Goal: Task Accomplishment & Management: Complete application form

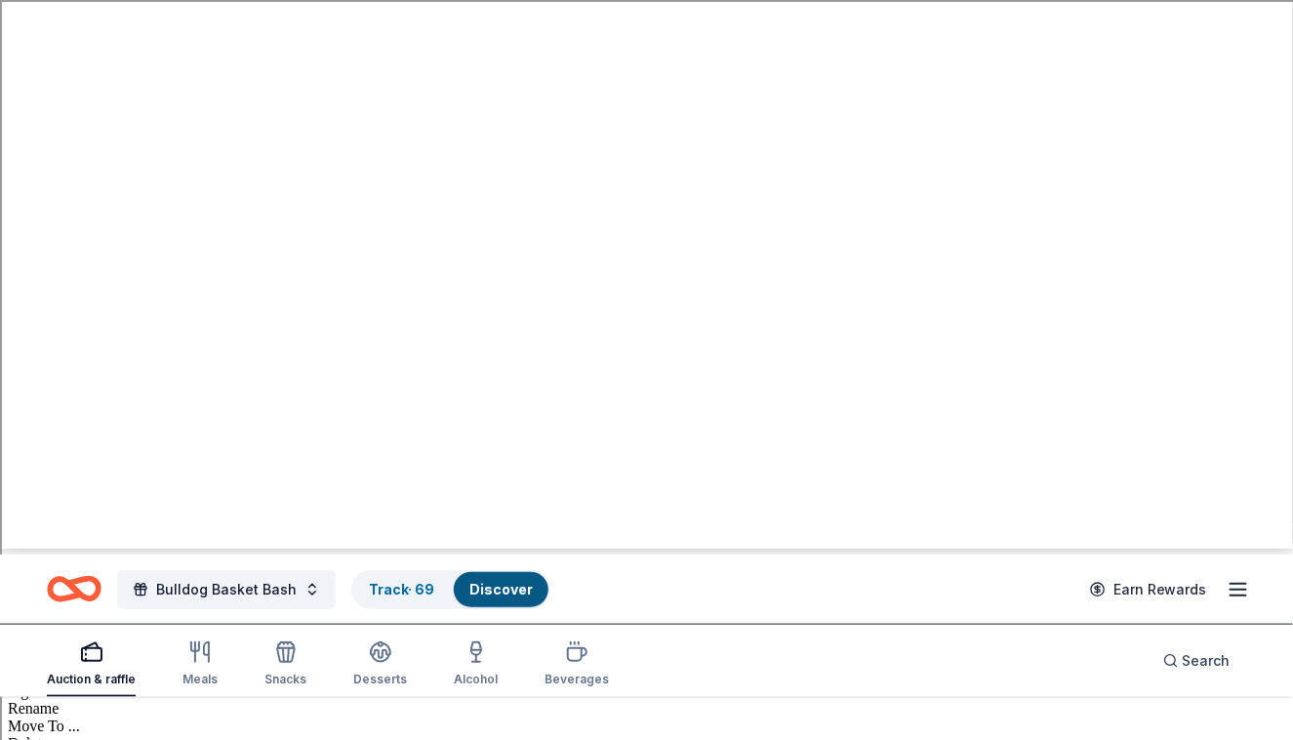
scroll to position [197, 0]
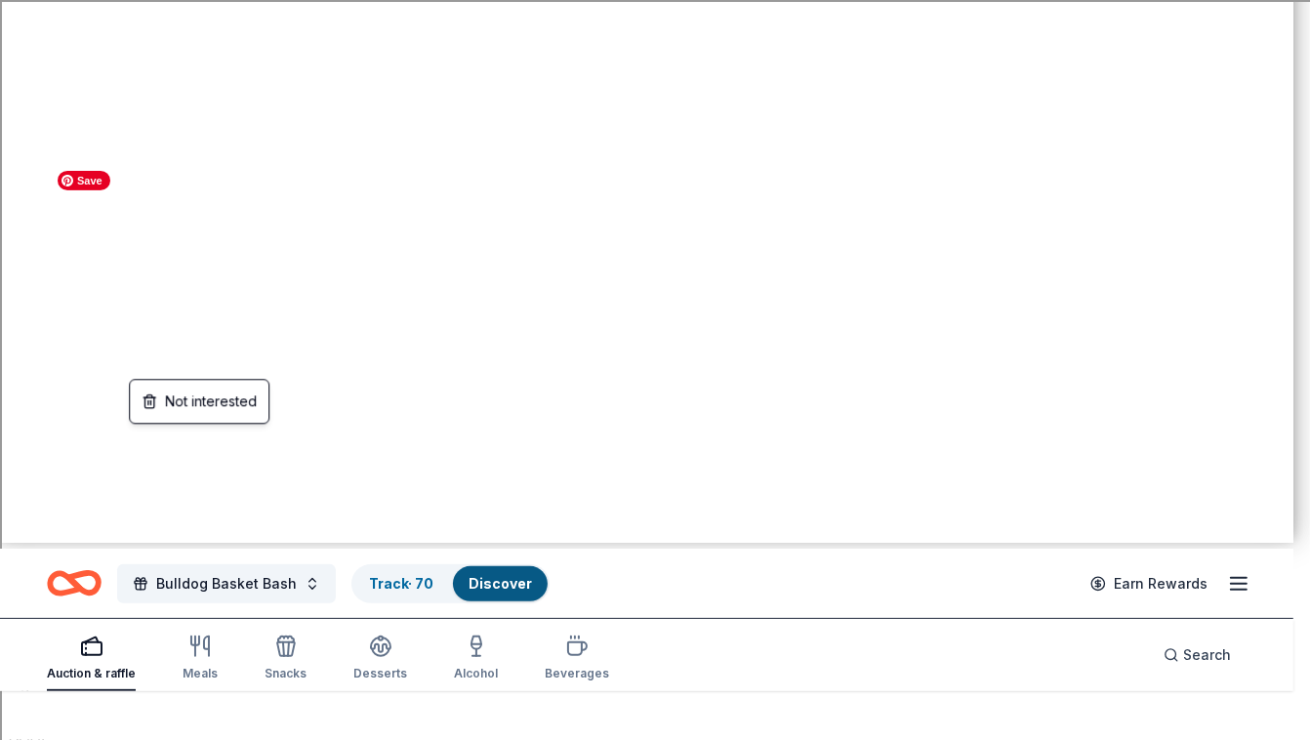
click at [257, 365] on html "Bulldog Basket Bash Track · 70 Discover Earn Rewards Auction & raffle Meals Sna…" at bounding box center [655, 173] width 1310 height 740
click at [237, 486] on html "Bulldog Basket Bash Track · 70 Discover Earn Rewards Auction & raffle Meals Sna…" at bounding box center [655, 173] width 1310 height 740
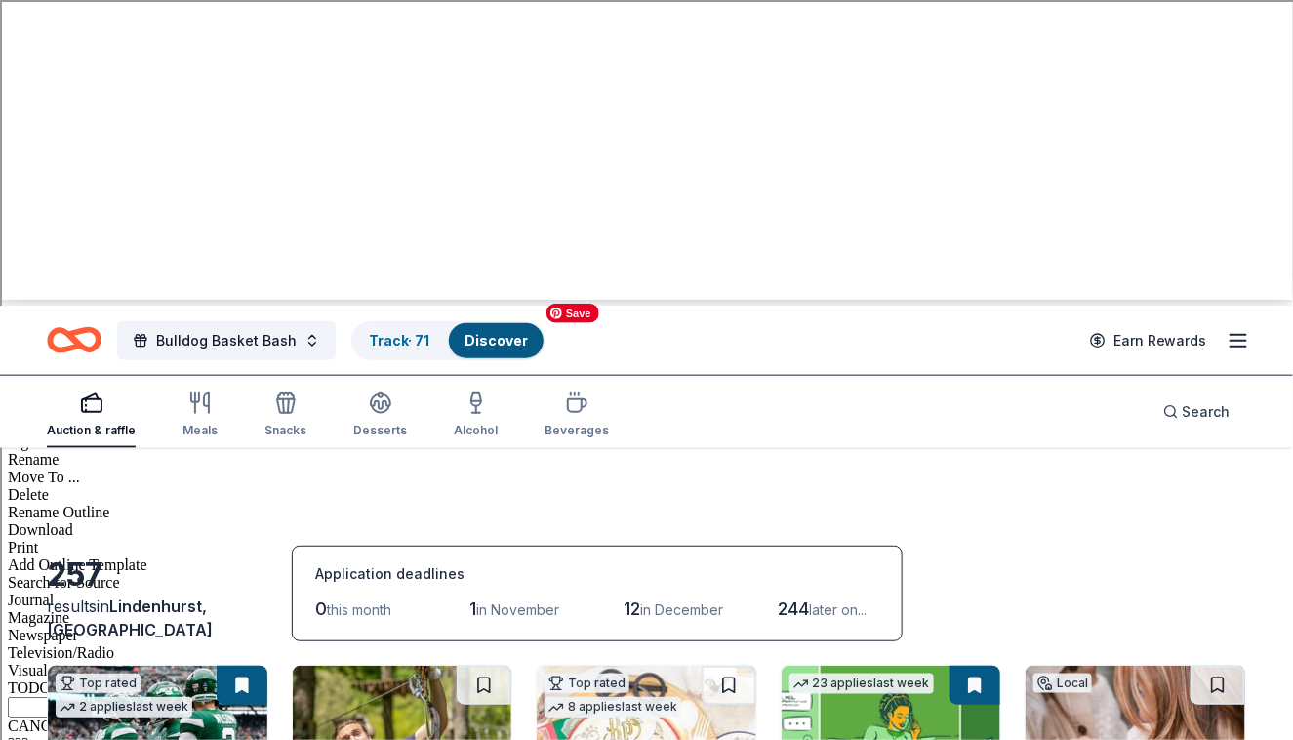
scroll to position [446, 0]
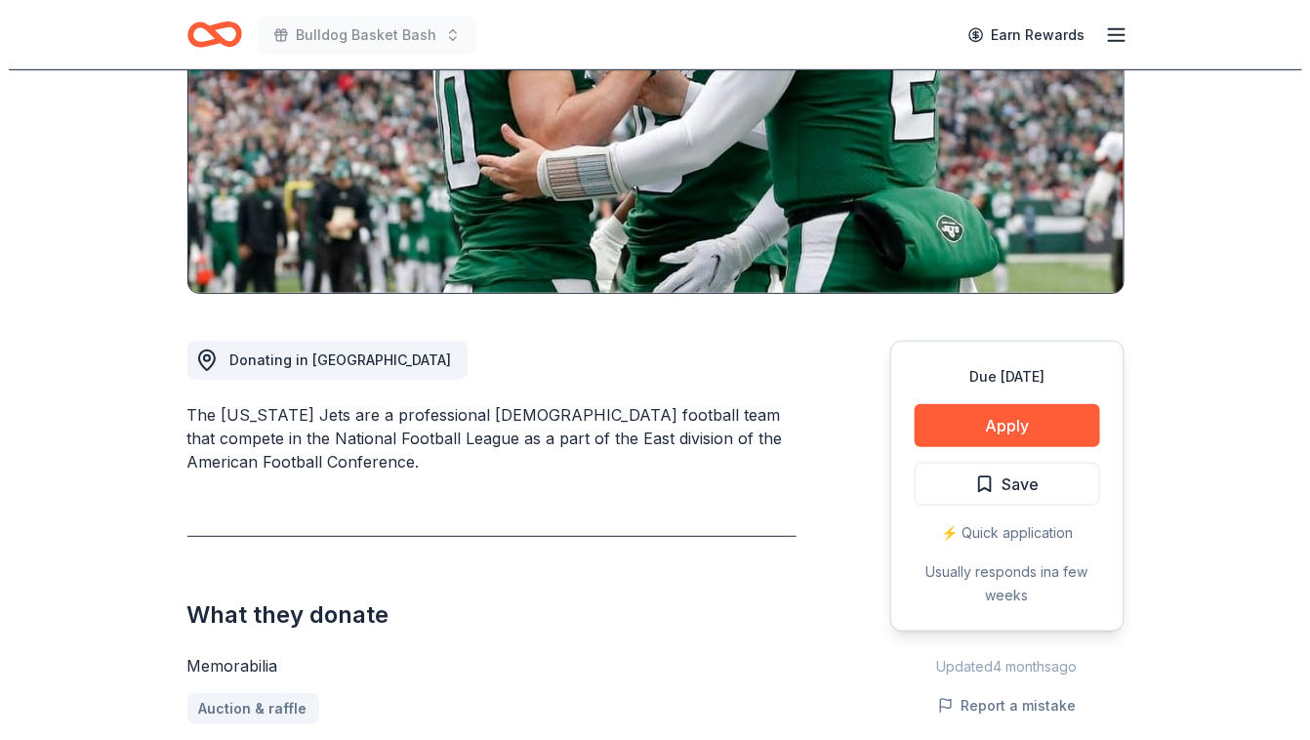
scroll to position [304, 0]
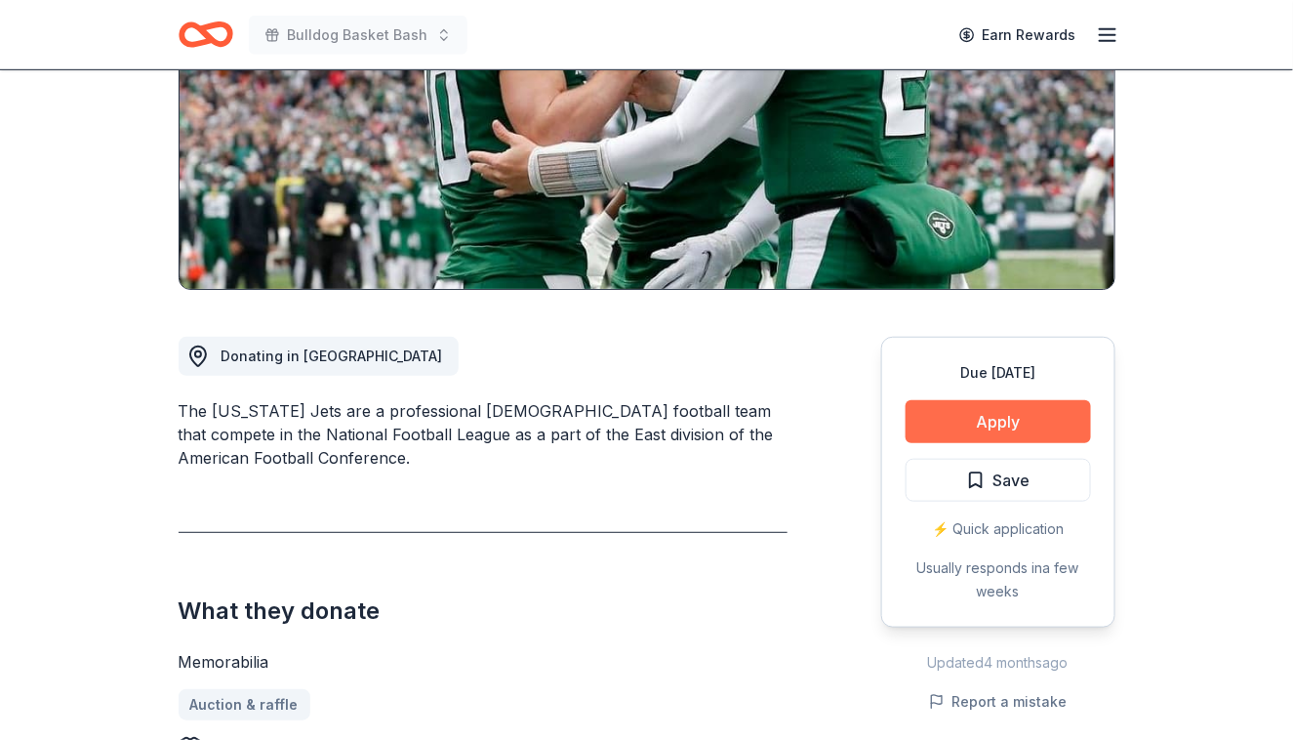
click at [959, 407] on button "Apply" at bounding box center [998, 421] width 185 height 43
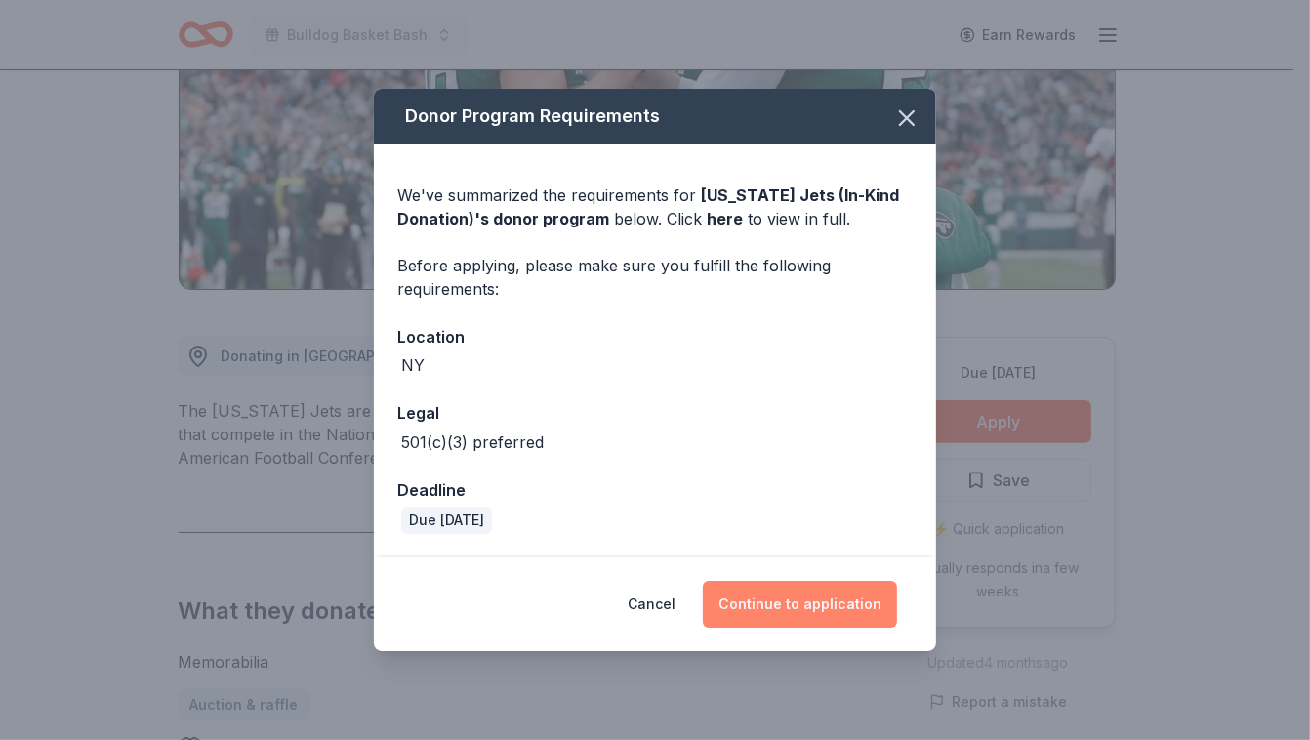
click at [769, 594] on button "Continue to application" at bounding box center [800, 604] width 194 height 47
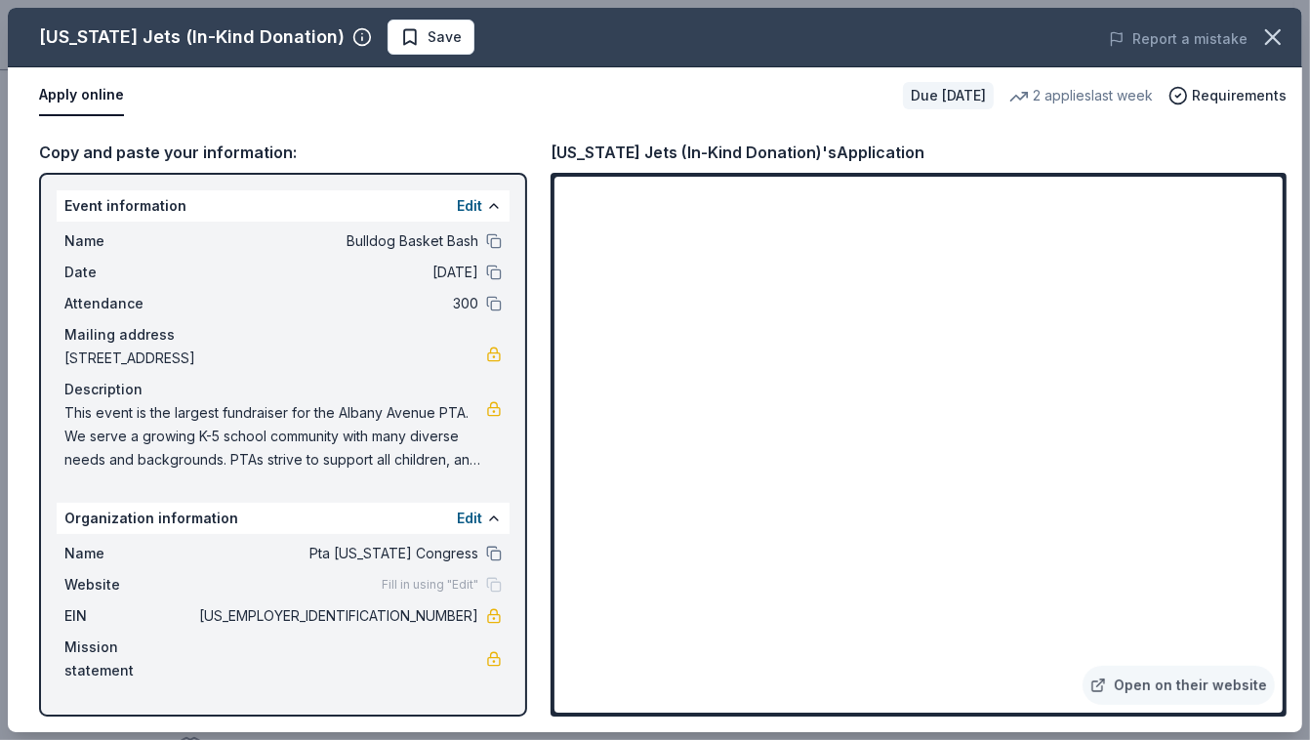
click at [213, 429] on span "This event is the largest fundraiser for the Albany Avenue PTA. We serve a grow…" at bounding box center [275, 436] width 422 height 70
drag, startPoint x: 213, startPoint y: 445, endPoint x: 215, endPoint y: 486, distance: 41.0
click at [215, 486] on div "Event information Edit Name Bulldog Basket Bash Date 03/20/26 Attendance 300 Ma…" at bounding box center [283, 445] width 488 height 544
drag, startPoint x: 61, startPoint y: 410, endPoint x: 304, endPoint y: 453, distance: 245.9
click at [304, 453] on div "Name Bulldog Basket Bash Date 03/20/26 Attendance 300 Mailing address 180 Alban…" at bounding box center [283, 351] width 453 height 258
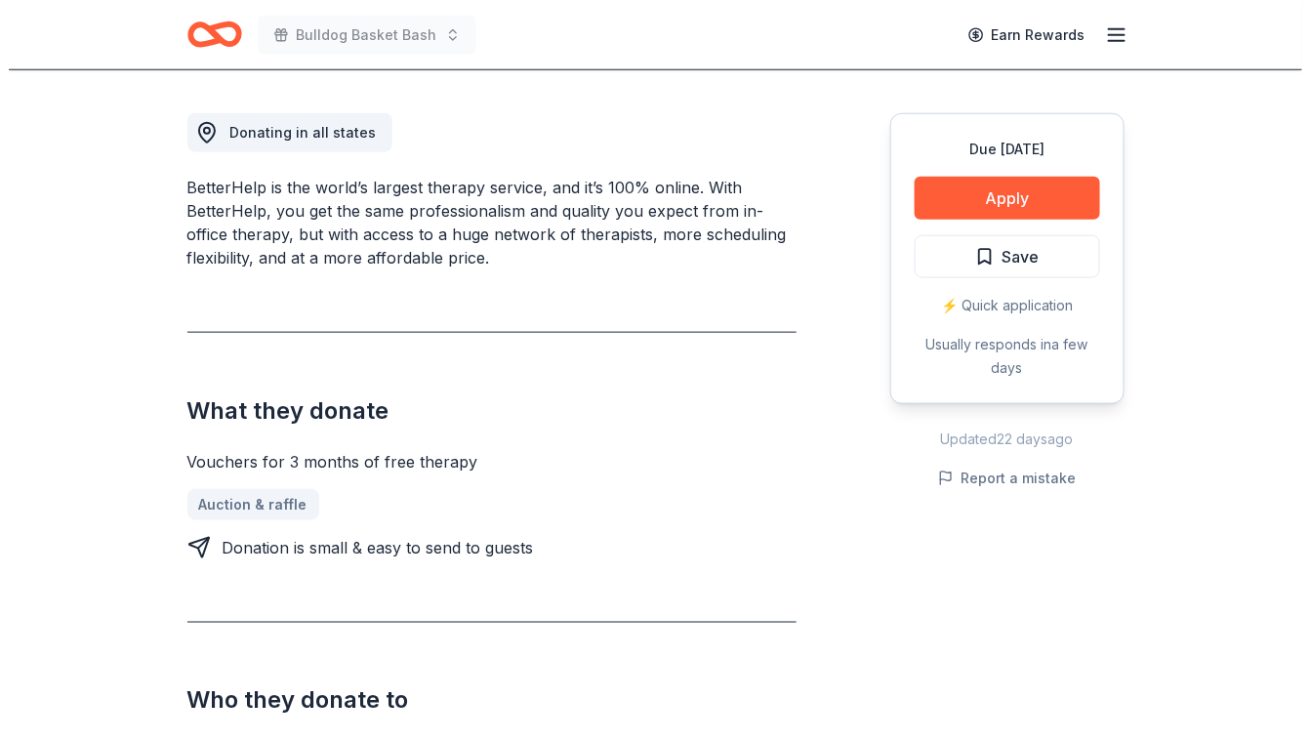
scroll to position [528, 0]
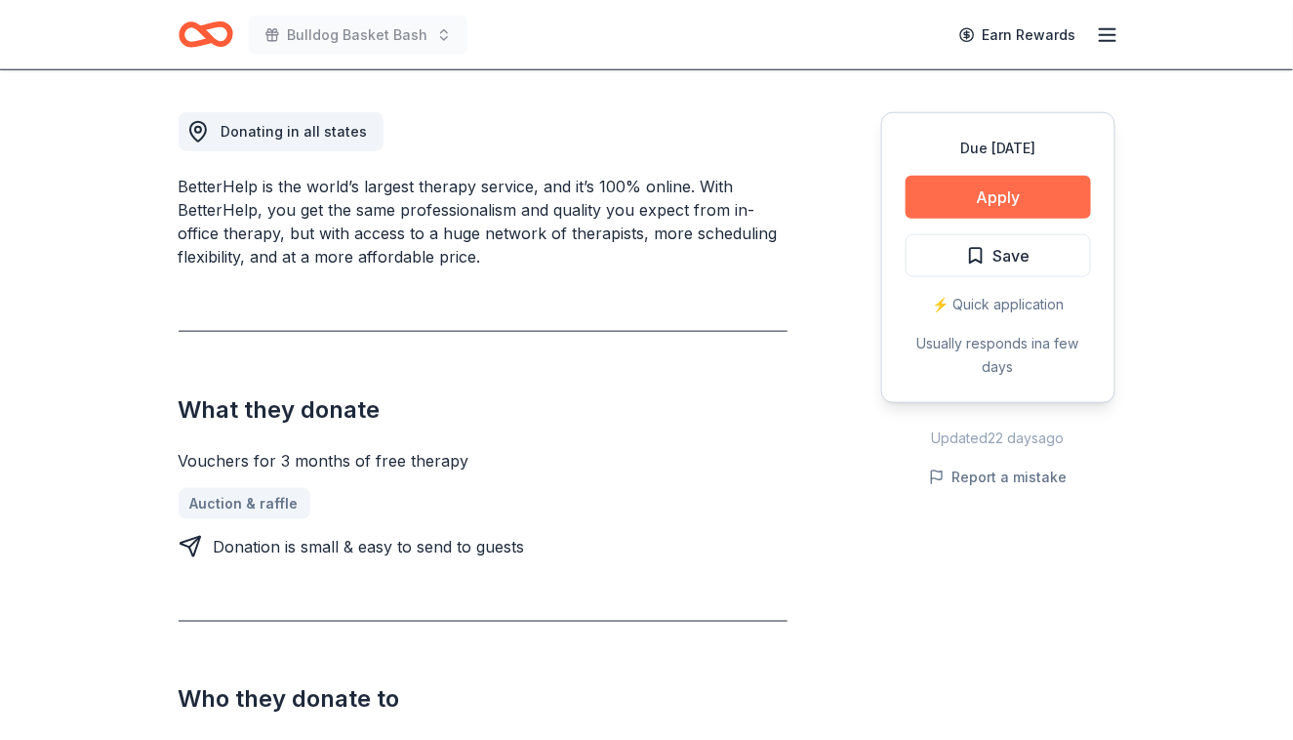
click at [971, 186] on button "Apply" at bounding box center [998, 197] width 185 height 43
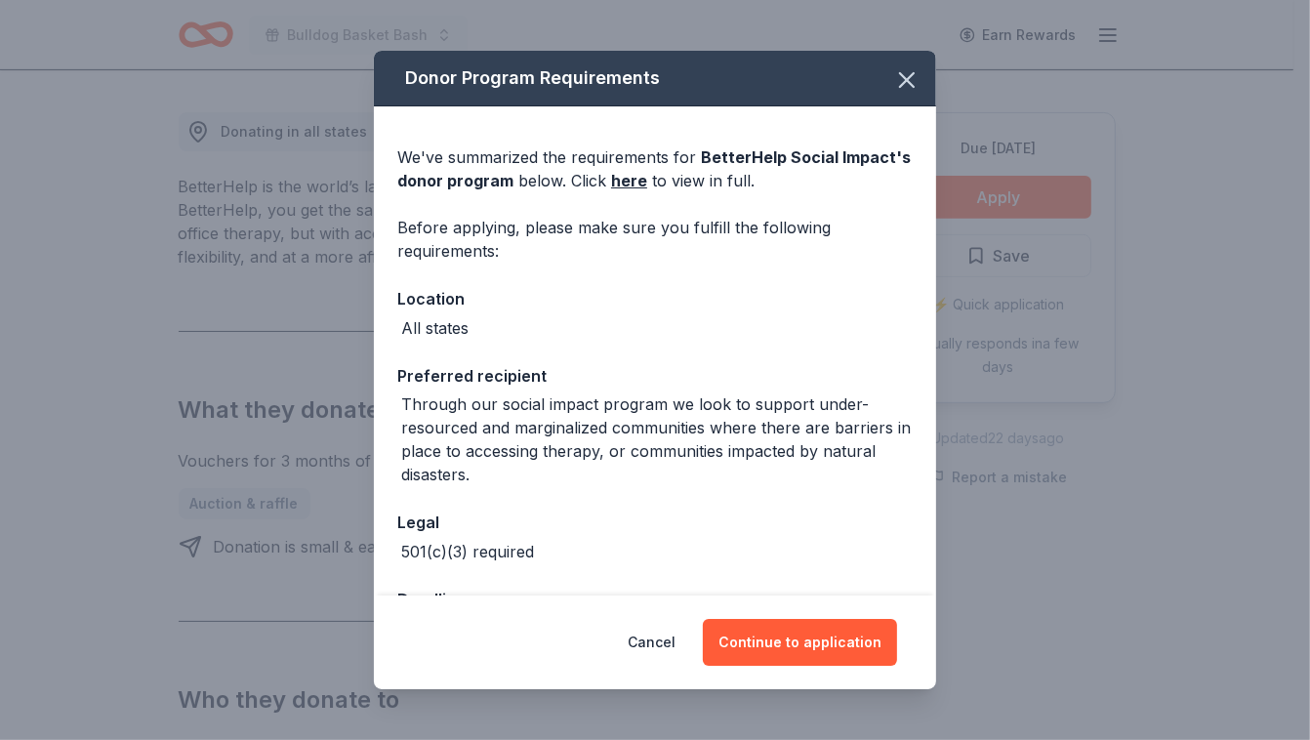
scroll to position [70, 0]
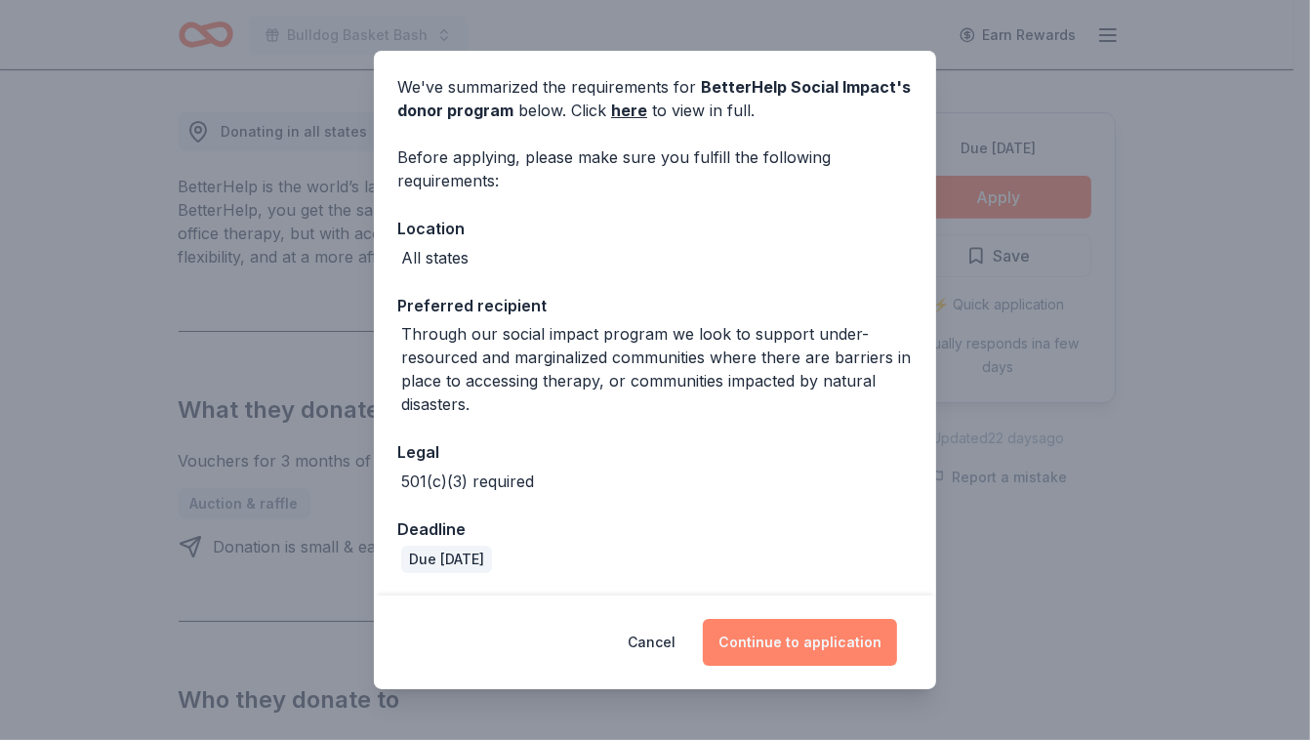
click at [767, 625] on button "Continue to application" at bounding box center [800, 642] width 194 height 47
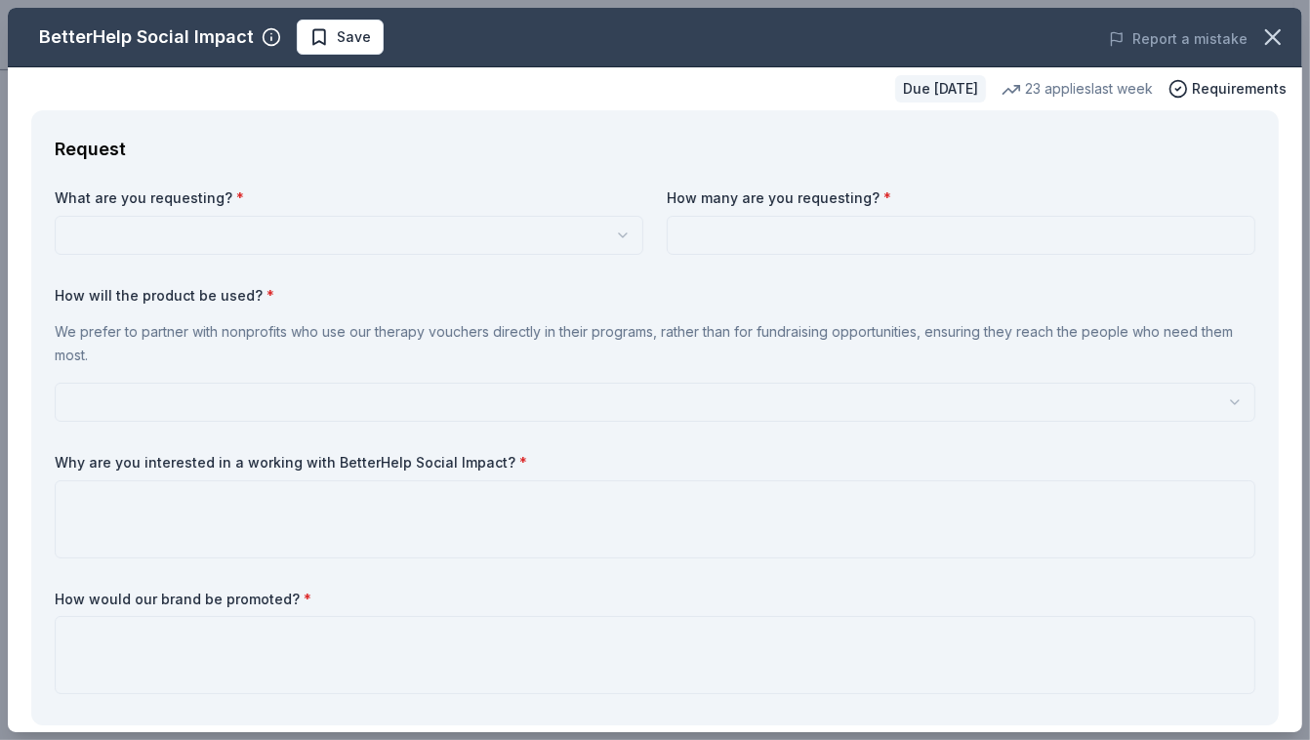
scroll to position [0, 0]
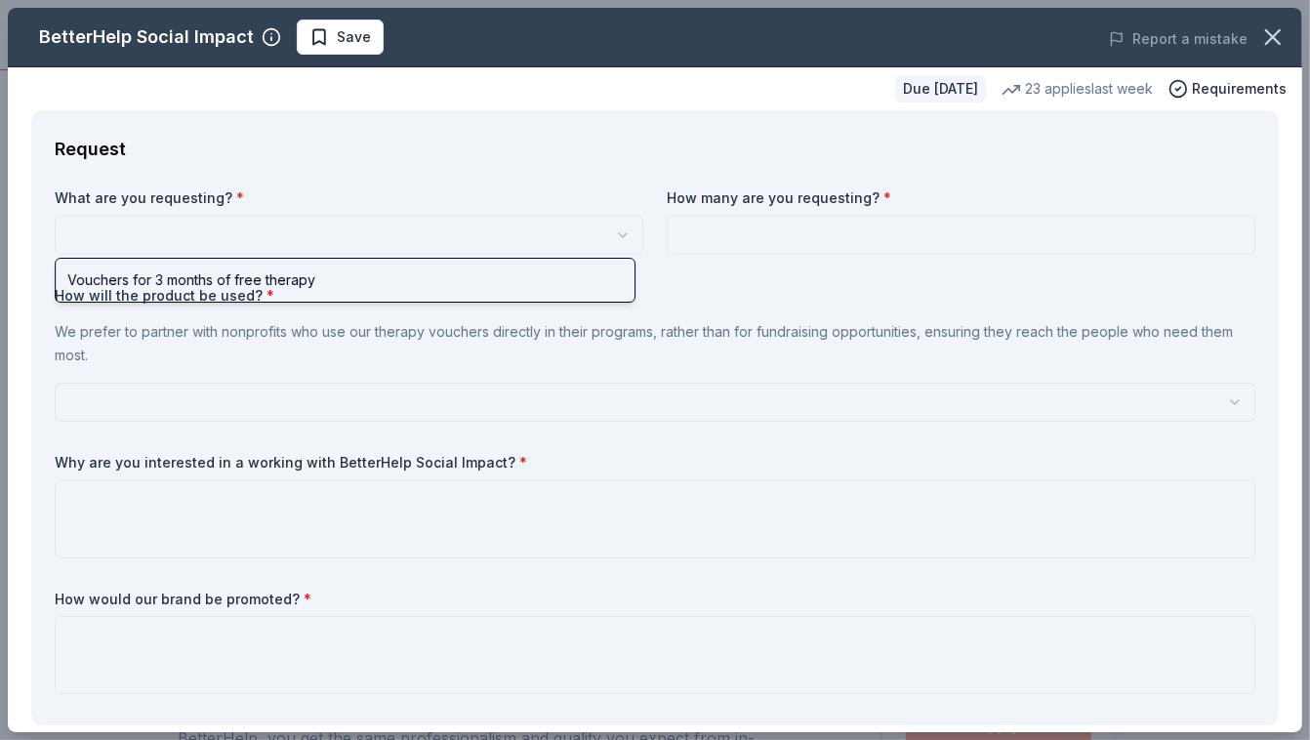
click at [185, 230] on html "Bulldog Basket Bash Save Apply Due in 136 days Share BetterHelp Social Impact N…" at bounding box center [655, 370] width 1310 height 740
select select "Vouchers for 3 months of free therapy"
click at [184, 285] on body "Bulldog Basket Bash Save Apply Due in 136 days Share BetterHelp Social Impact N…" at bounding box center [646, 370] width 1293 height 740
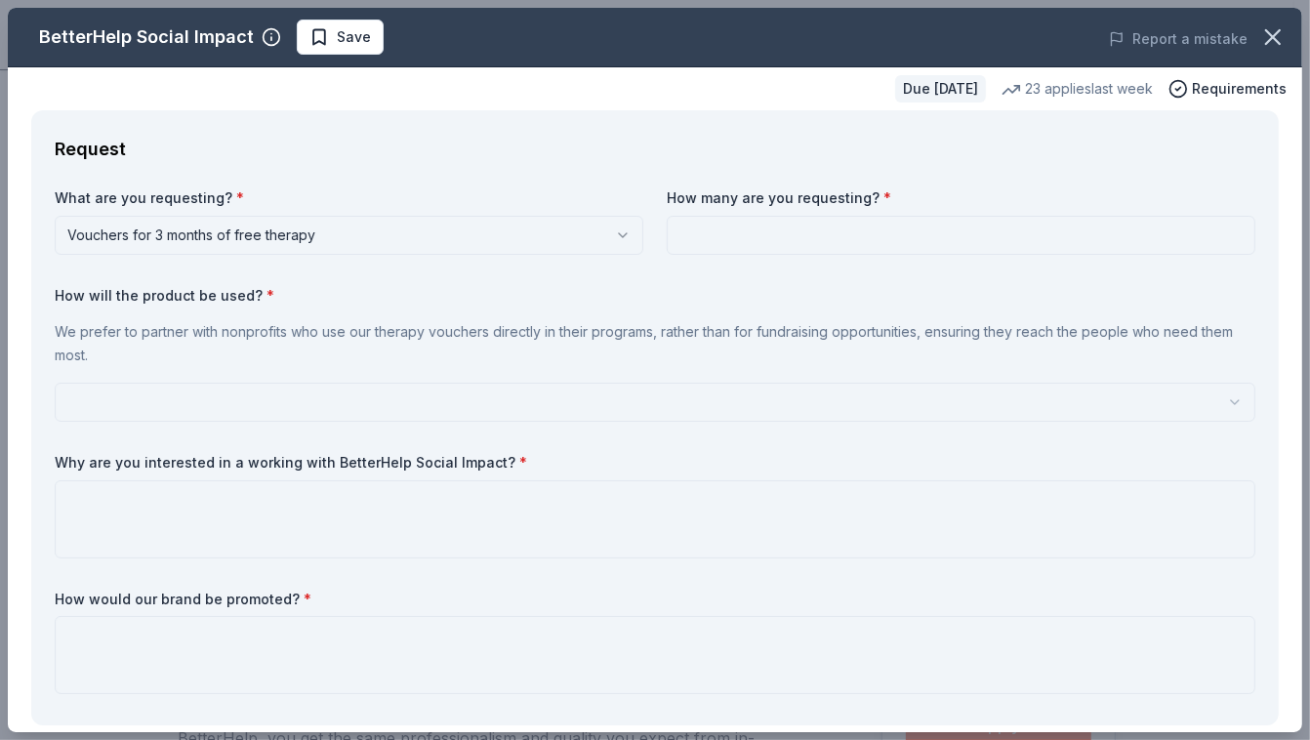
click at [145, 341] on p "We prefer to partner with nonprofits who use our therapy vouchers directly in t…" at bounding box center [655, 343] width 1201 height 47
click at [93, 323] on p "We prefer to partner with nonprofits who use our therapy vouchers directly in t…" at bounding box center [655, 343] width 1201 height 47
click at [89, 354] on p "We prefer to partner with nonprofits who use our therapy vouchers directly in t…" at bounding box center [655, 343] width 1201 height 47
click at [89, 381] on div "How will the product be used? * We prefer to partner with nonprofits who use ou…" at bounding box center [655, 354] width 1201 height 137
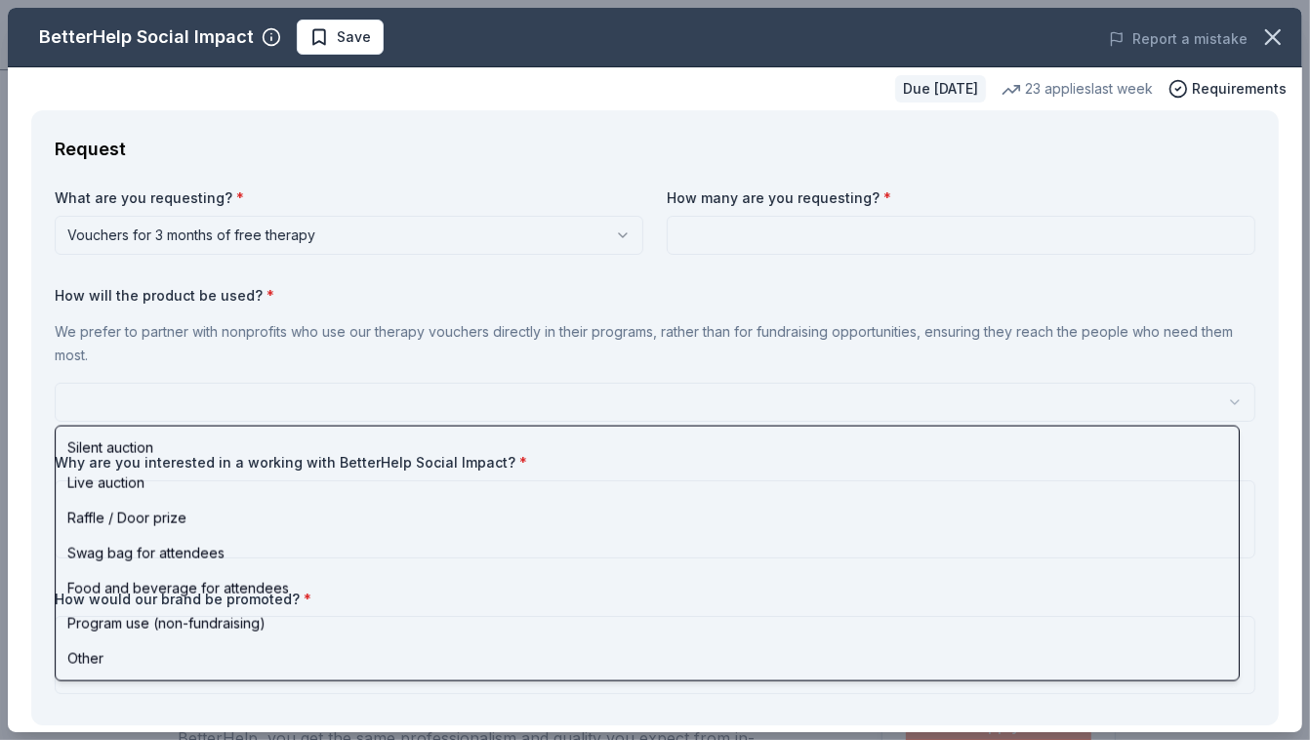
click at [89, 392] on html "Bulldog Basket Bash Save Apply Due in 136 days Share BetterHelp Social Impact N…" at bounding box center [655, 370] width 1310 height 740
select select "raffleDoorPrize"
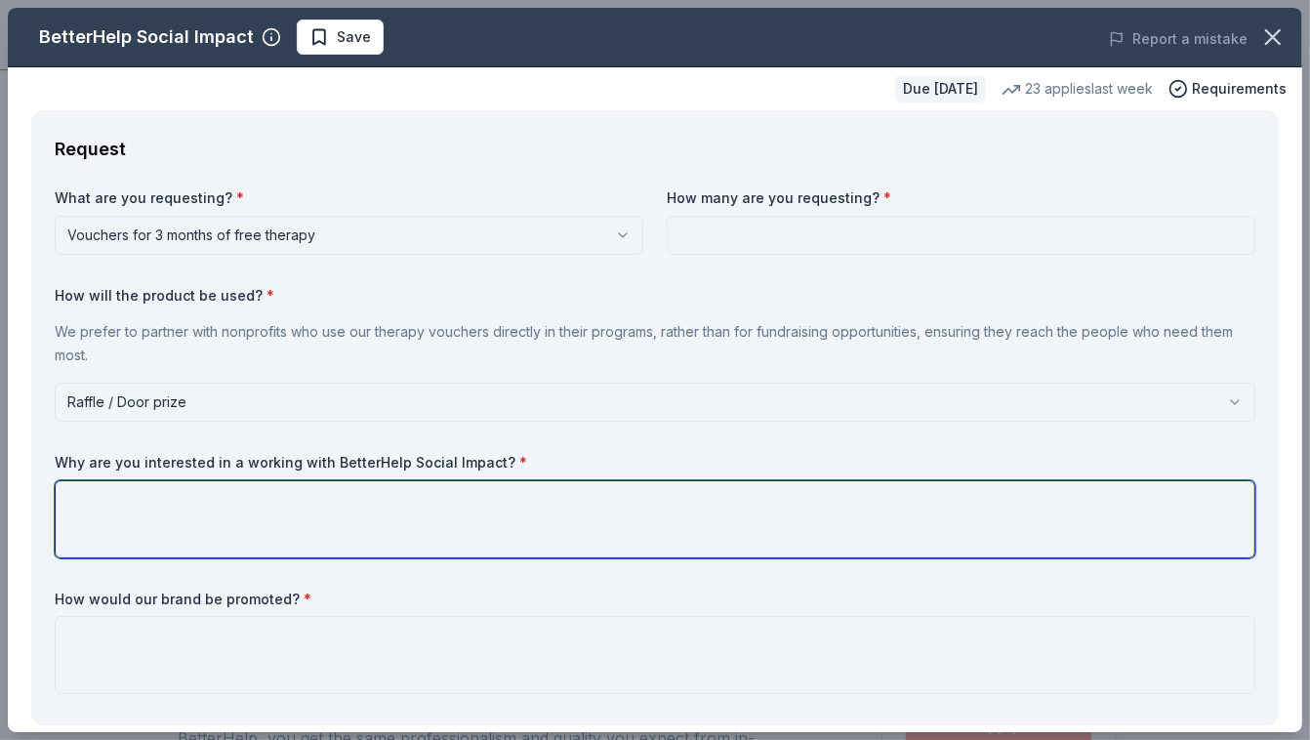
click at [108, 519] on textarea at bounding box center [655, 519] width 1201 height 78
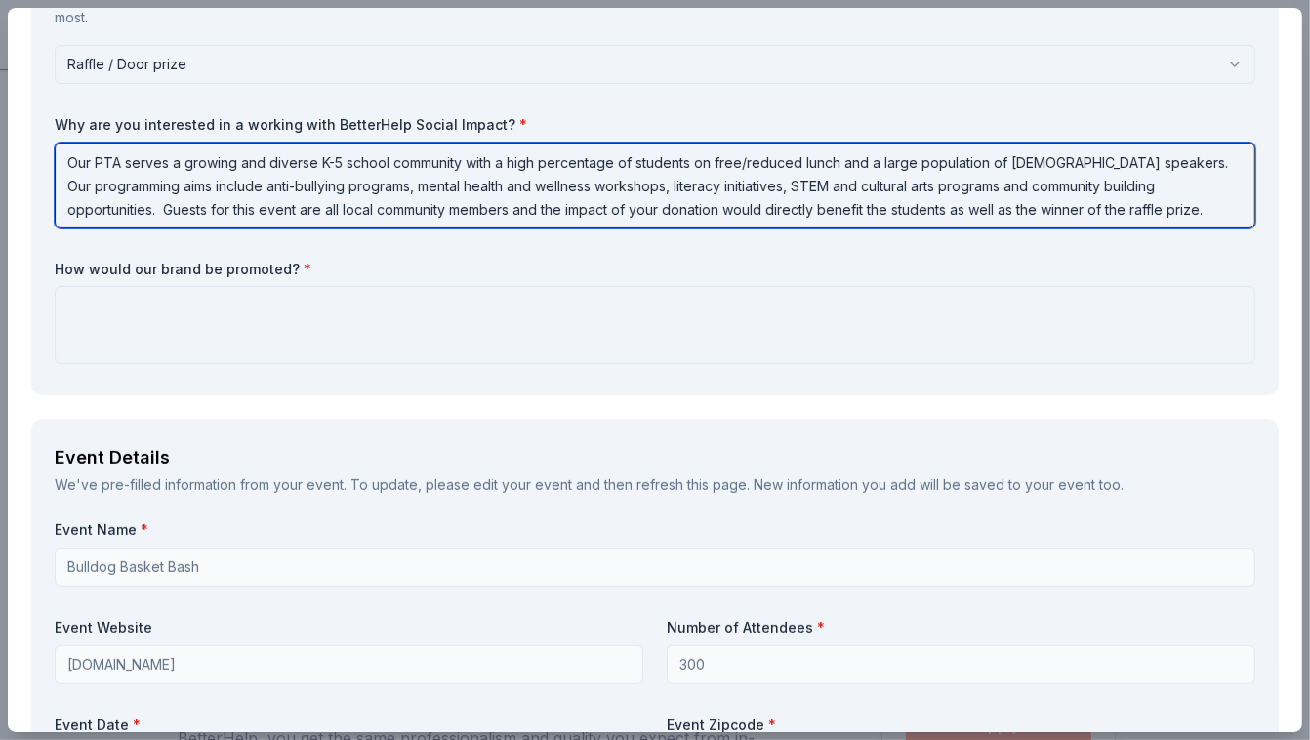
scroll to position [344, 0]
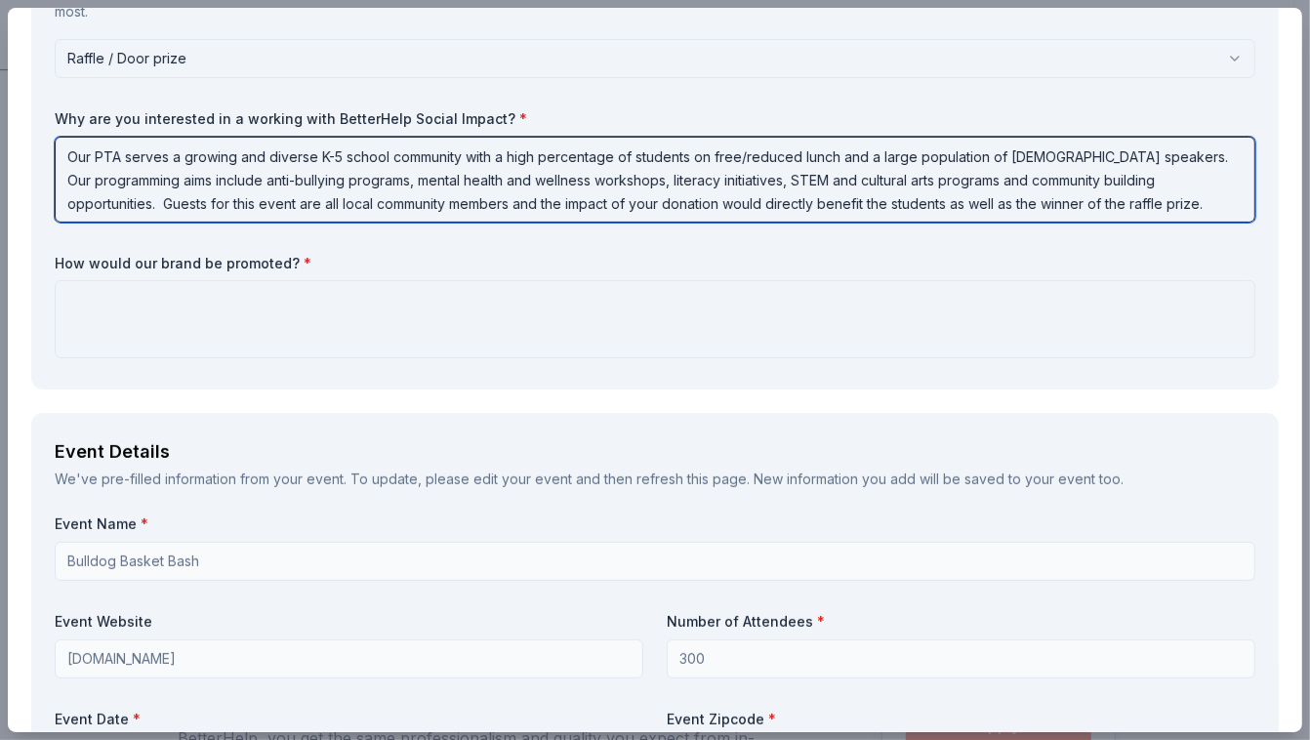
type textarea "Our PTA serves a growing and diverse K-5 school community with a high percentag…"
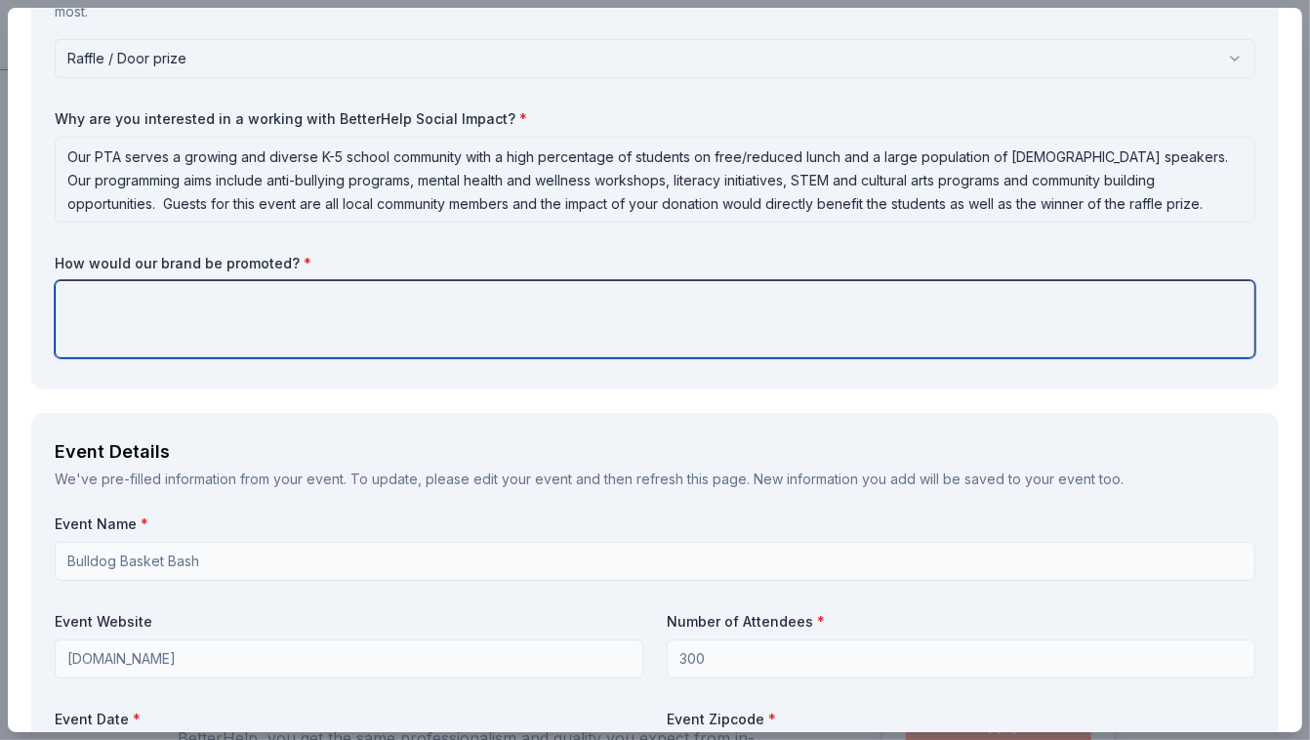
click at [115, 297] on textarea at bounding box center [655, 319] width 1201 height 78
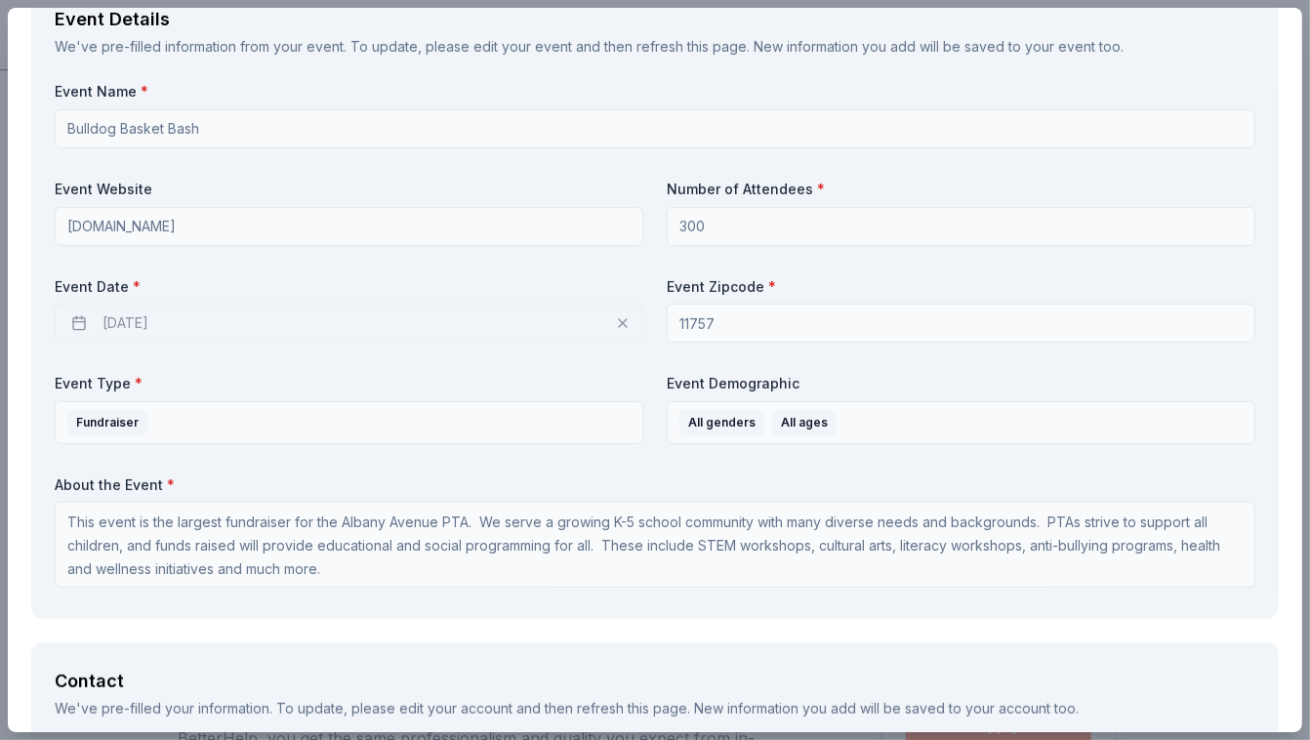
scroll to position [778, 0]
type textarea "In the event program, on our website and in social media shout out posts with d…"
click at [148, 322] on div "03/19/2026" at bounding box center [349, 321] width 589 height 39
click at [118, 320] on div "03/19/2026" at bounding box center [349, 321] width 589 height 39
click at [96, 318] on div "03/19/2026" at bounding box center [349, 321] width 589 height 39
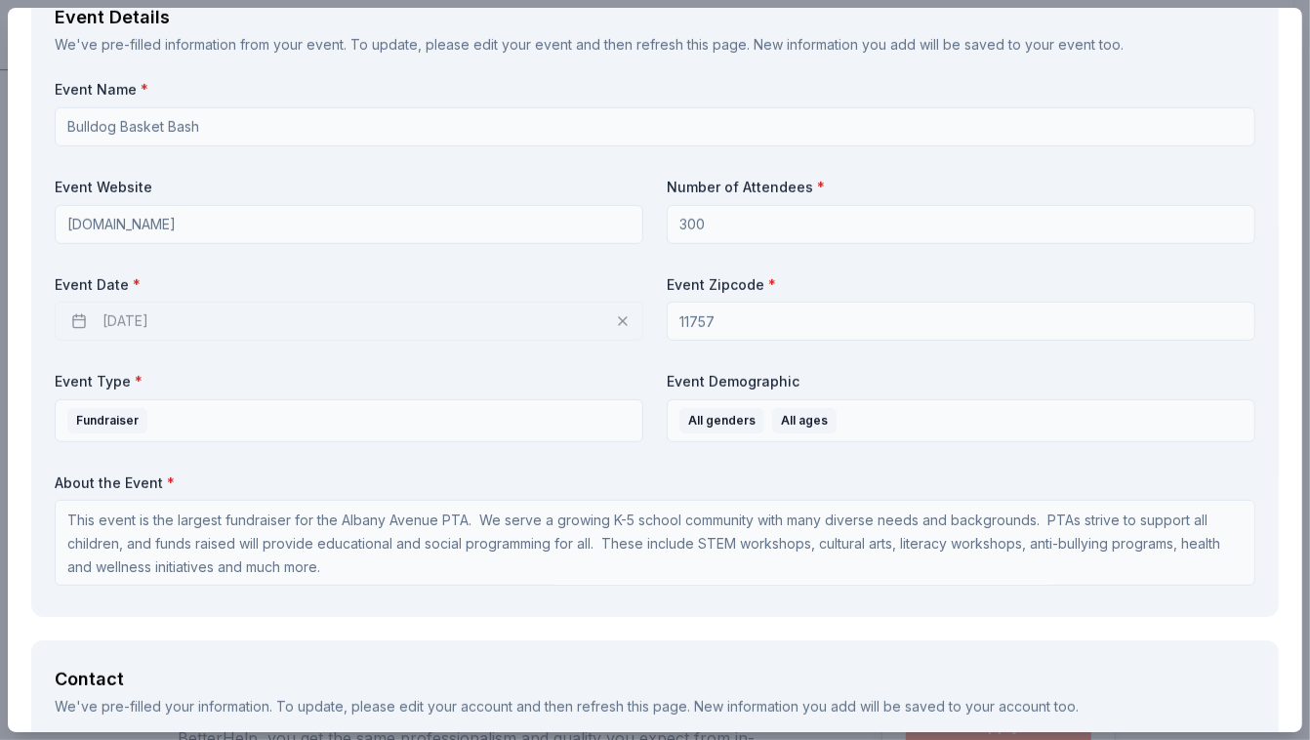
click at [607, 318] on div "03/19/2026" at bounding box center [349, 321] width 589 height 39
click at [618, 318] on div "03/19/2026" at bounding box center [349, 321] width 589 height 39
click at [610, 318] on div "03/19/2026" at bounding box center [349, 321] width 589 height 39
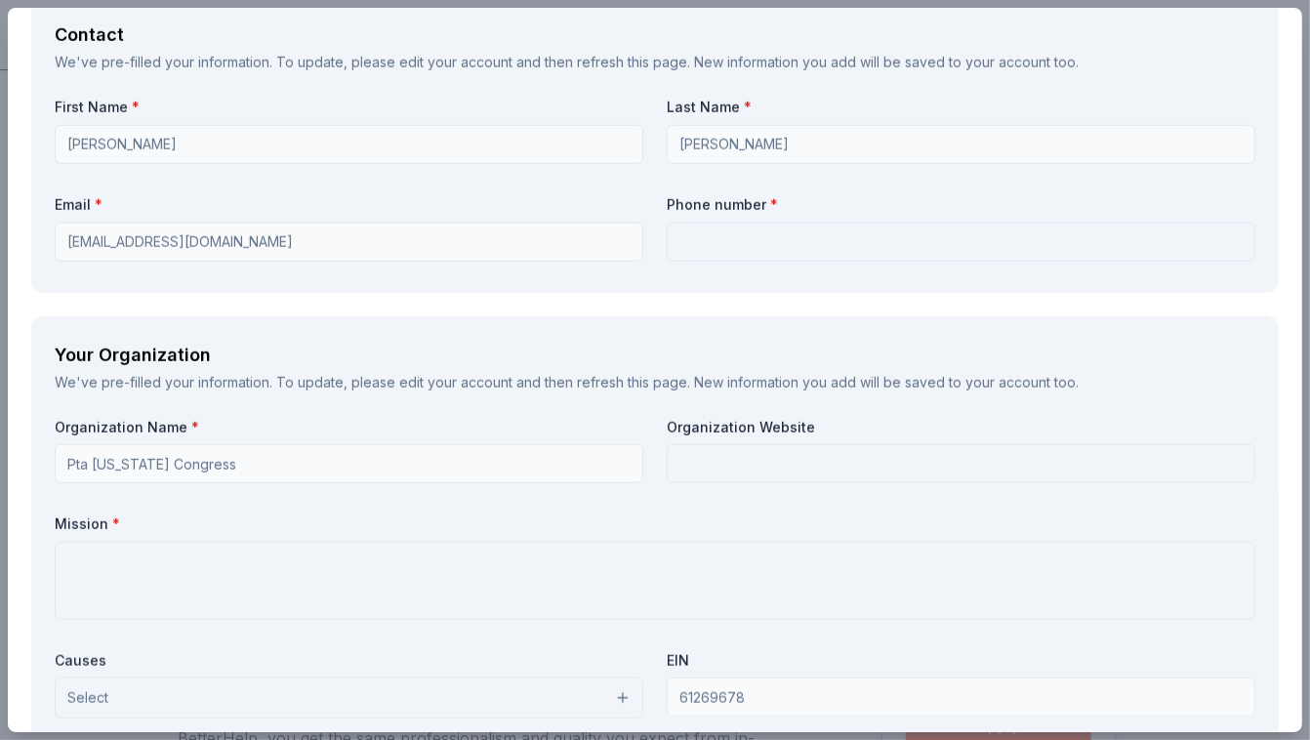
scroll to position [1432, 0]
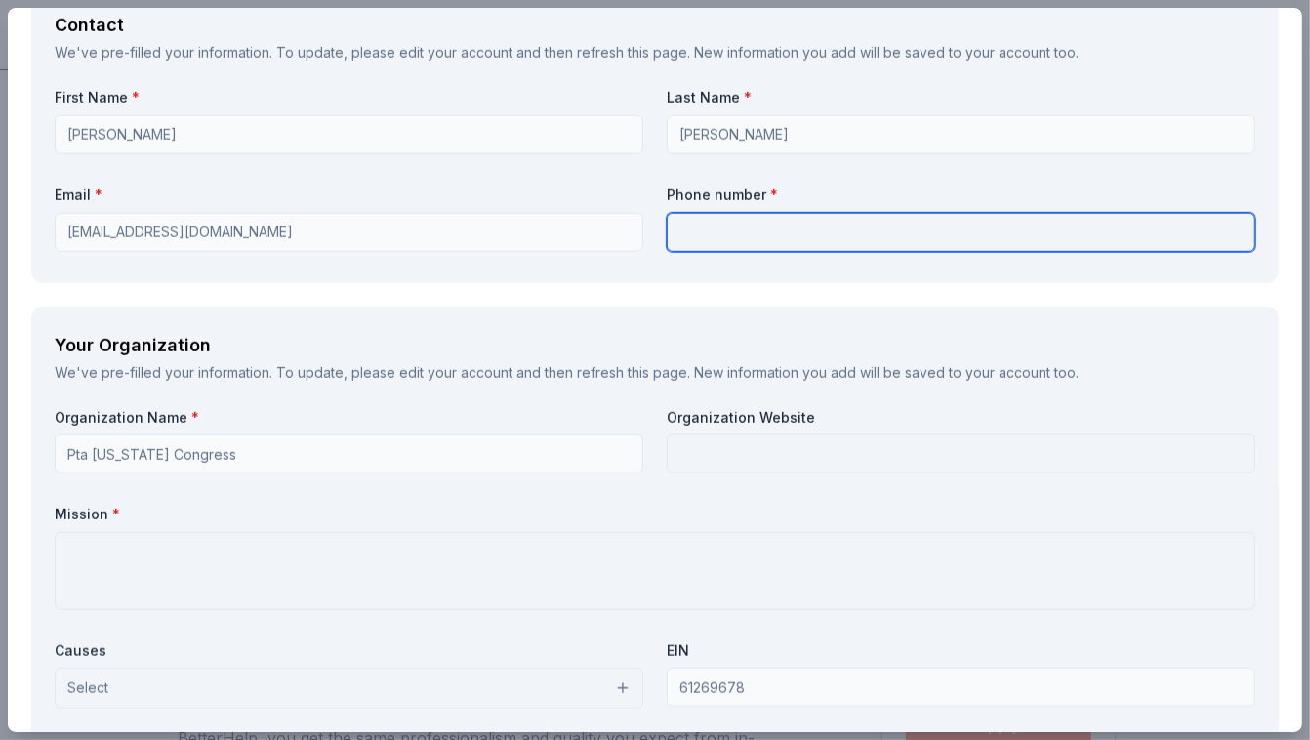
click at [706, 225] on input "text" at bounding box center [961, 232] width 589 height 39
type input "5164773658"
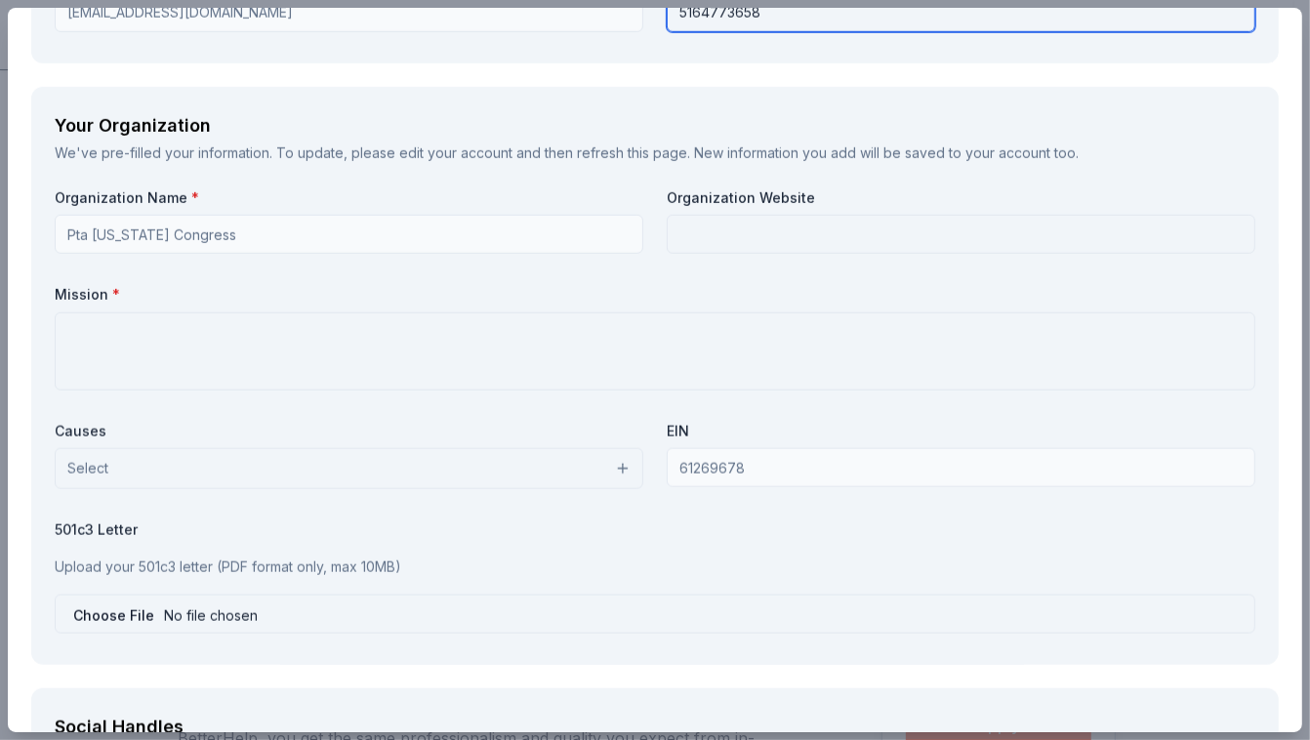
scroll to position [1655, 0]
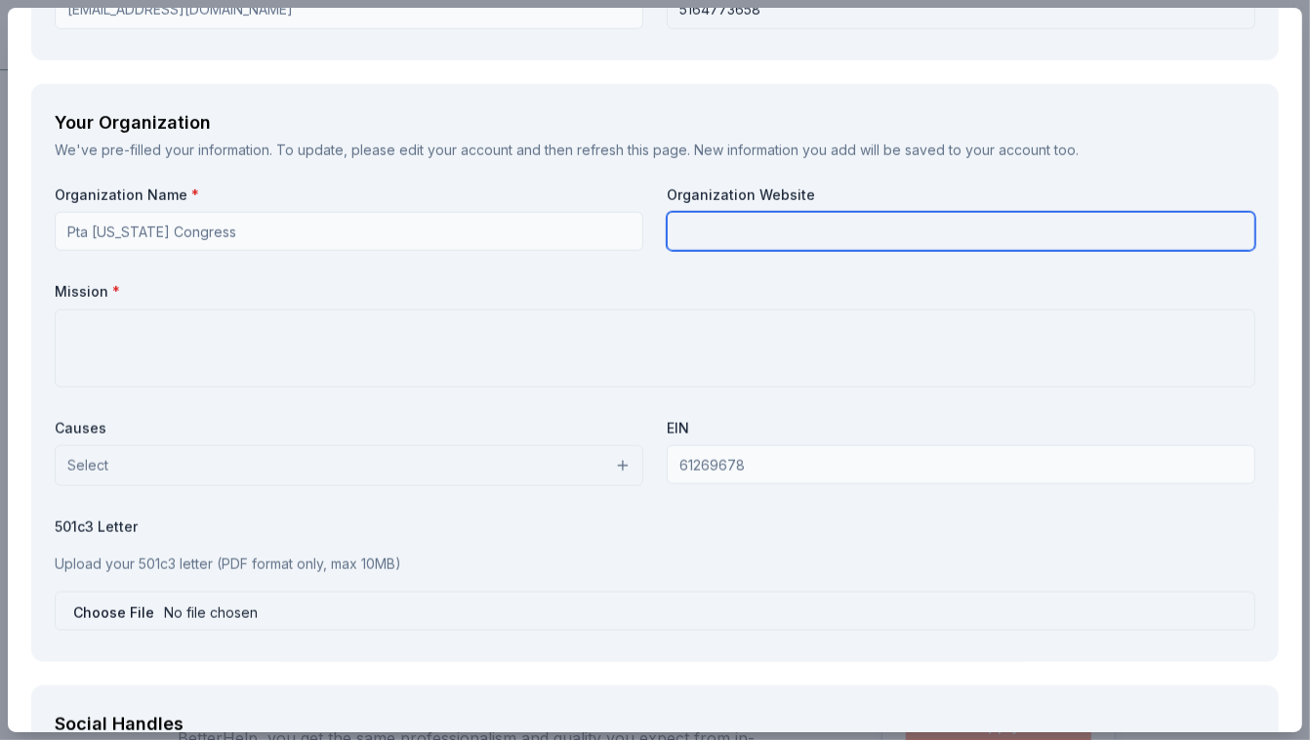
click at [715, 217] on input "text" at bounding box center [961, 231] width 589 height 39
type input "www.albanyptalindenhurst.com"
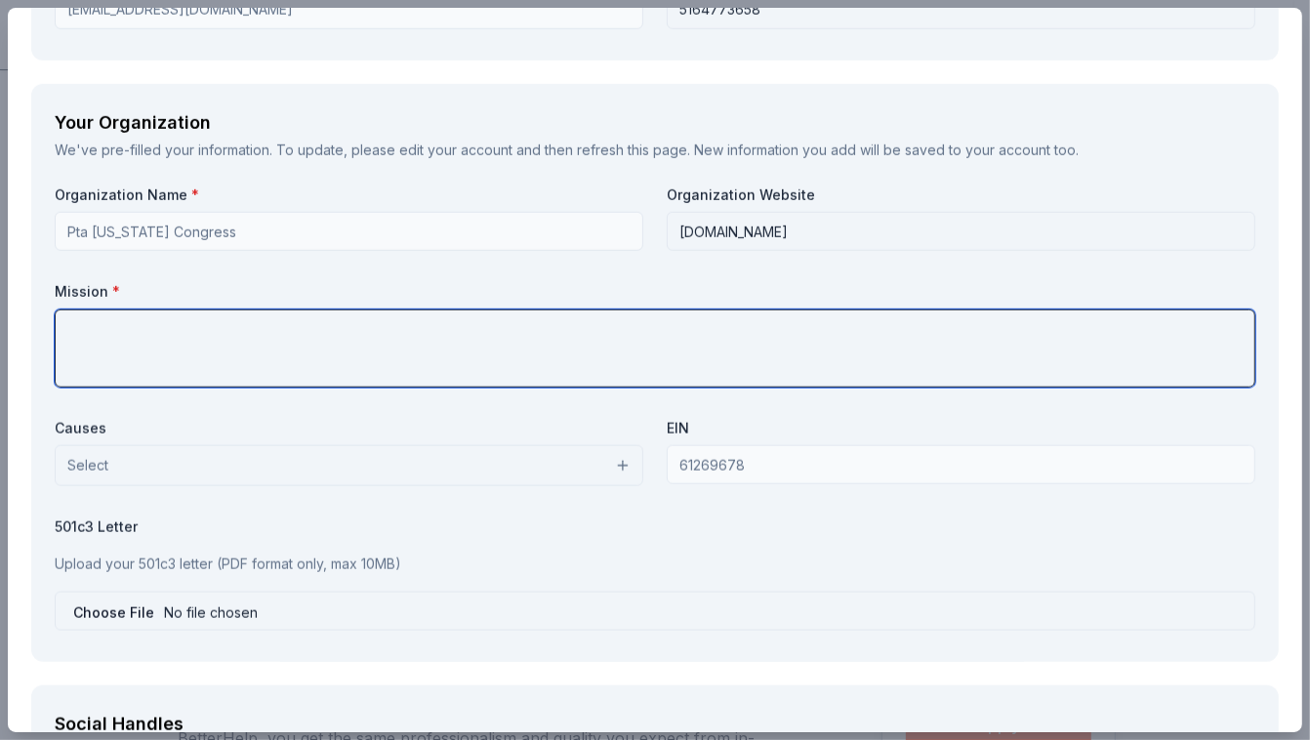
click at [288, 319] on textarea at bounding box center [655, 348] width 1201 height 78
paste textarea "PTA's mission is to make every child’s potential a reality by engaging and empo…"
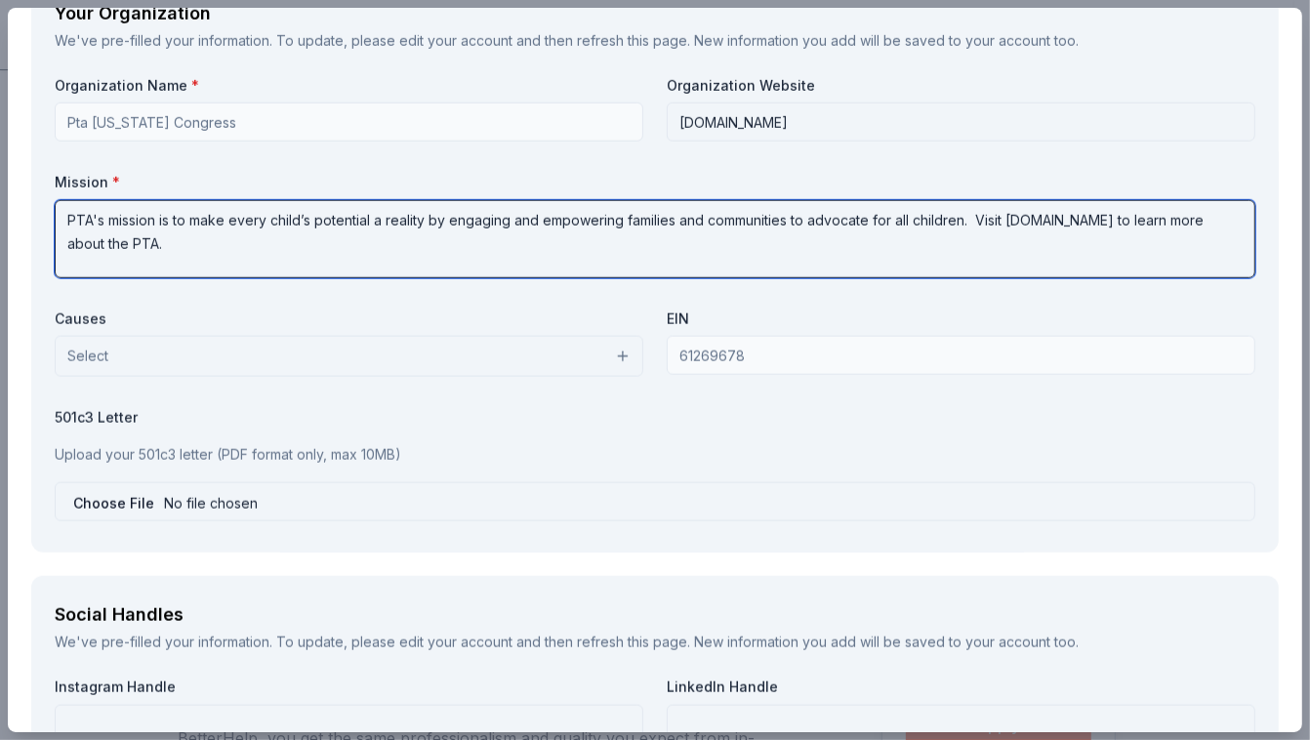
scroll to position [1765, 0]
type textarea "PTA's mission is to make every child’s potential a reality by engaging and empo…"
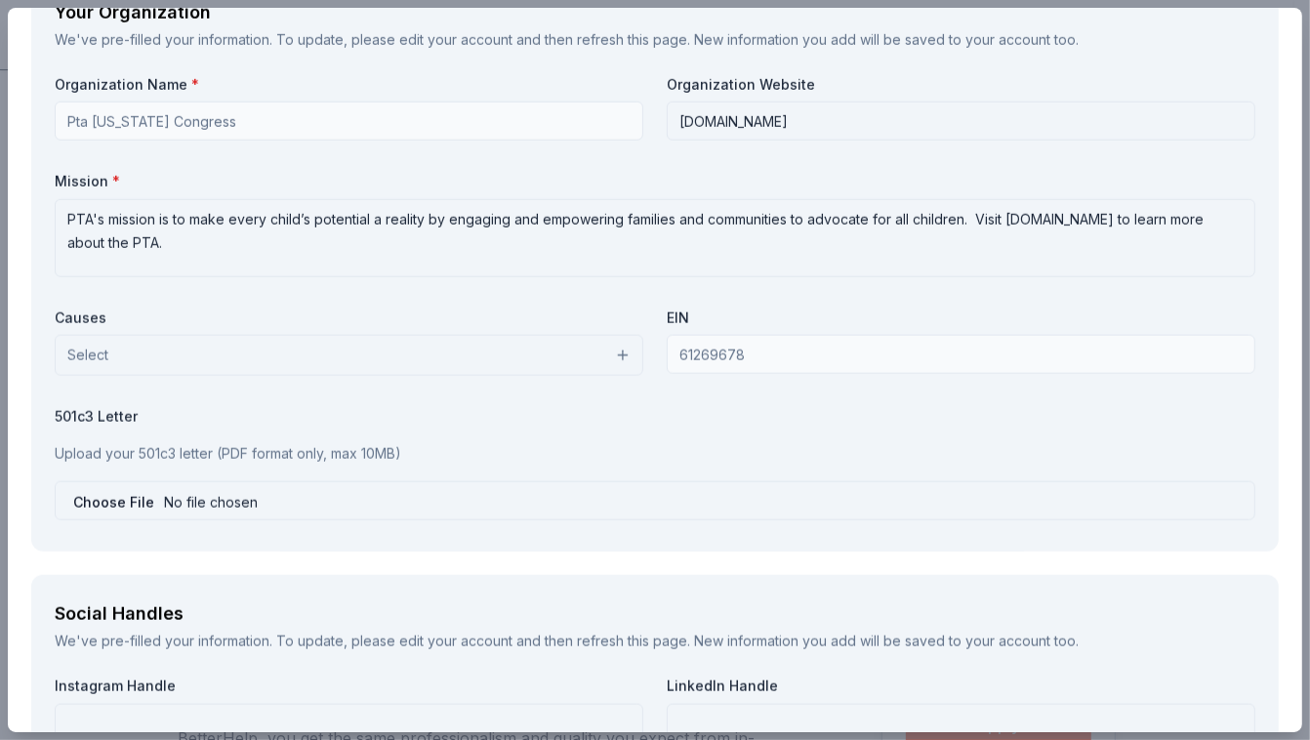
click at [335, 349] on button "Select" at bounding box center [349, 355] width 589 height 41
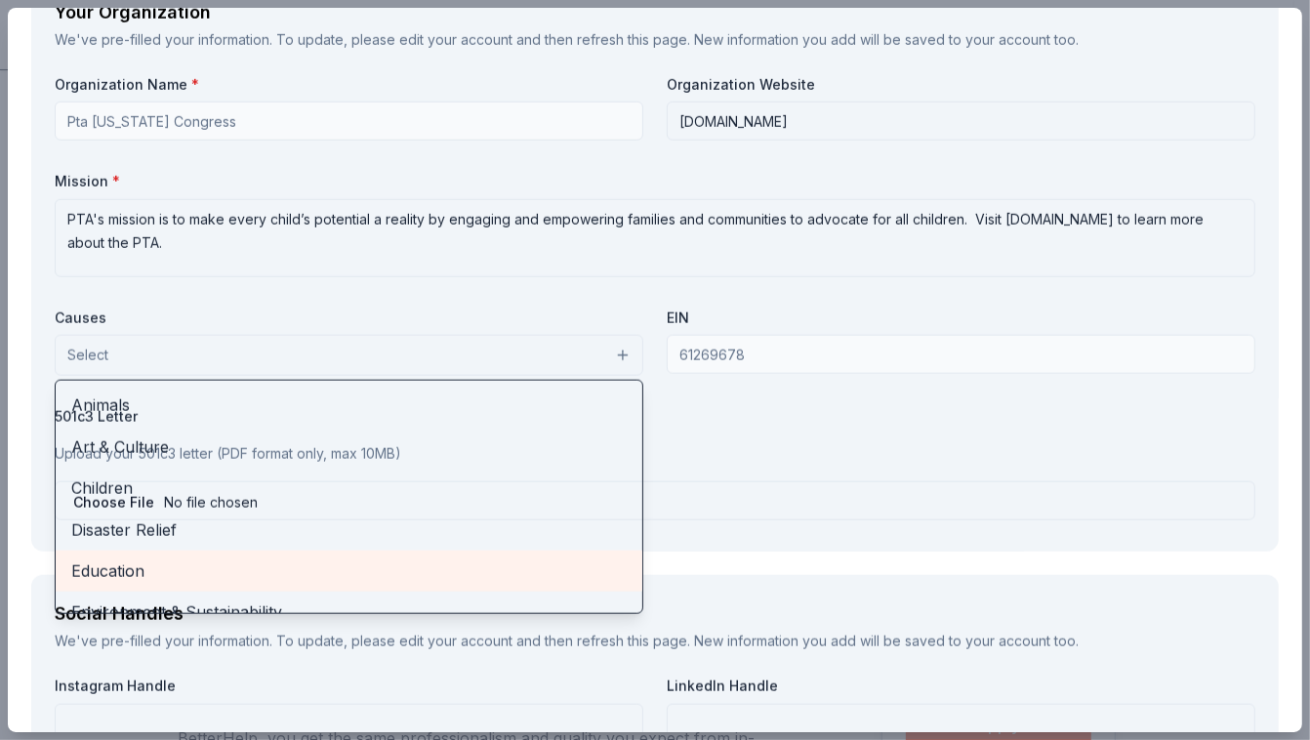
click at [289, 562] on span "Education" at bounding box center [348, 570] width 555 height 25
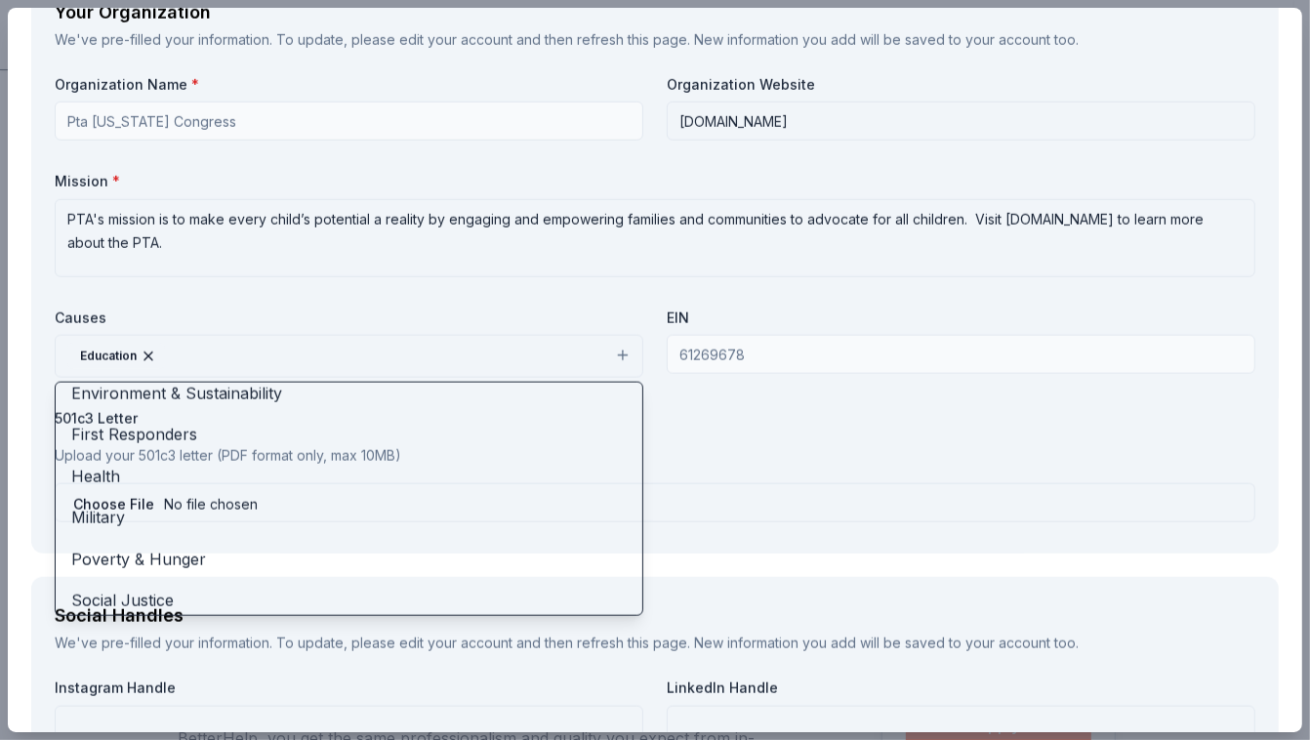
scroll to position [185, 0]
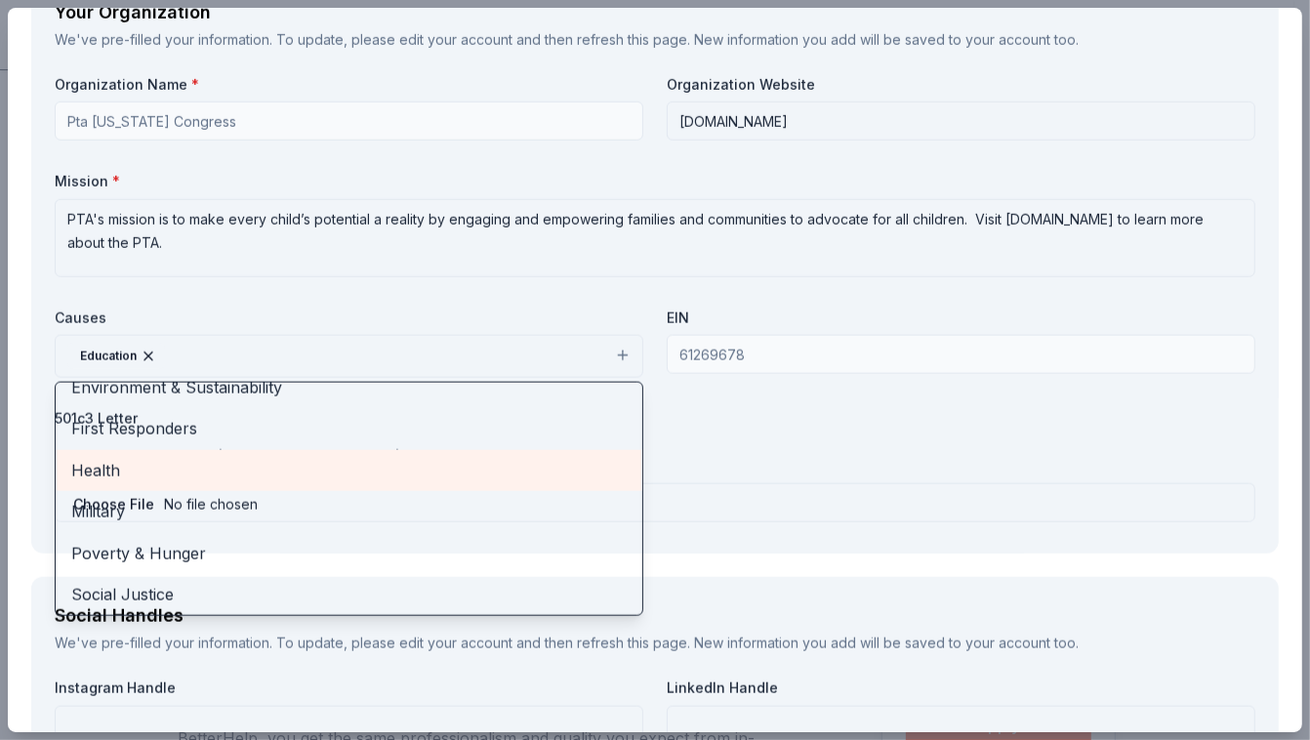
click at [429, 470] on span "Health" at bounding box center [348, 470] width 555 height 25
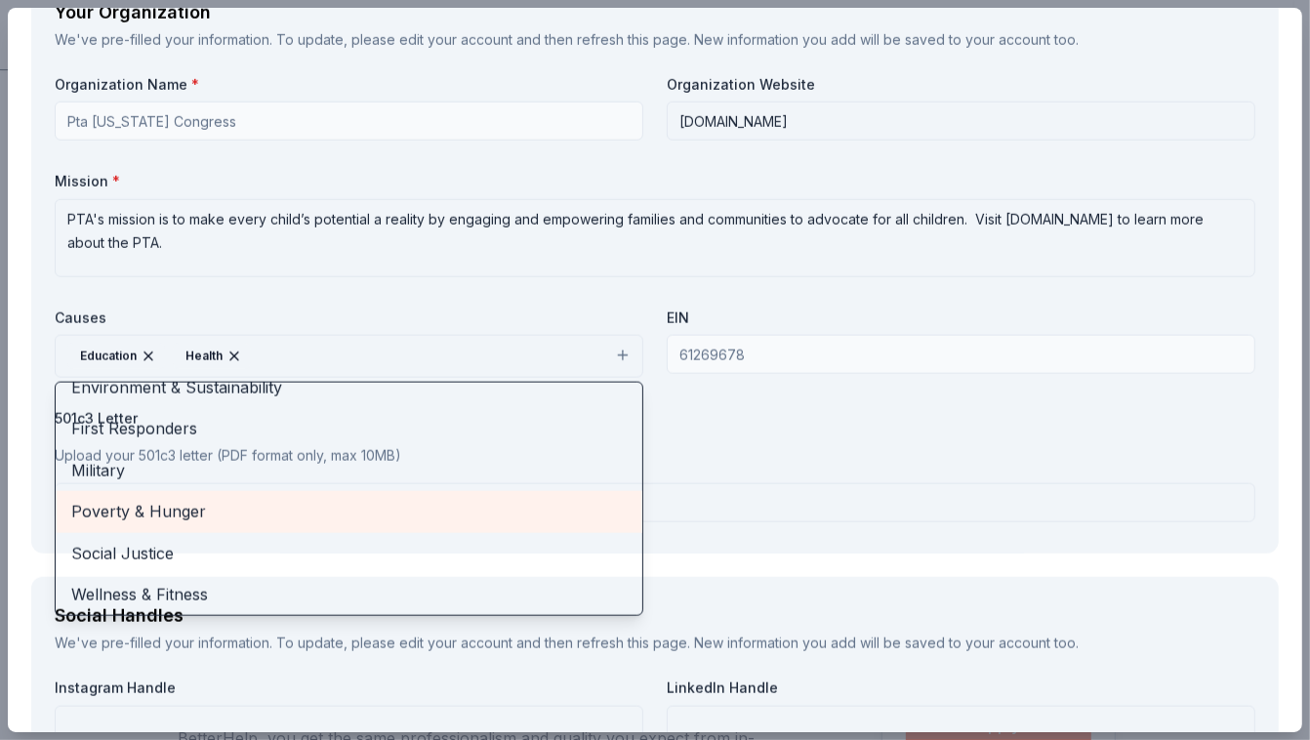
click at [421, 512] on span "Poverty & Hunger" at bounding box center [348, 511] width 555 height 25
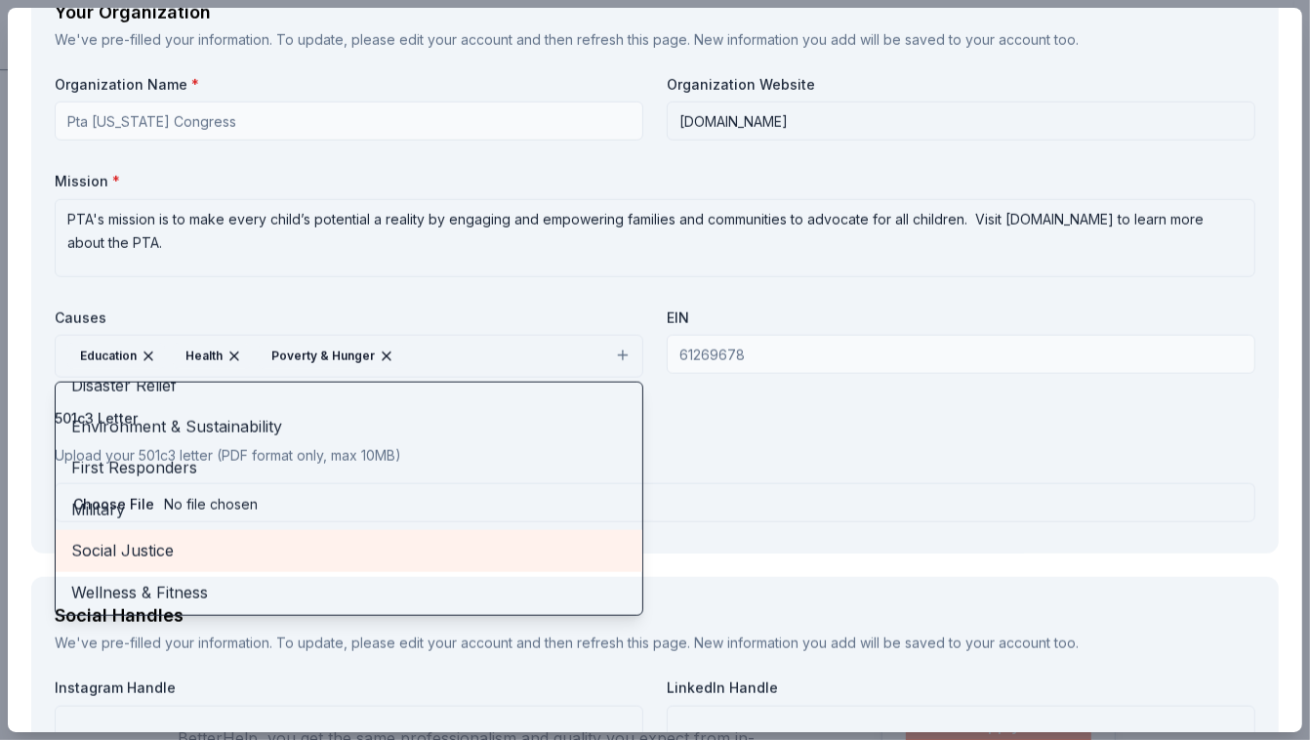
click at [417, 562] on div "Social Justice" at bounding box center [349, 550] width 587 height 41
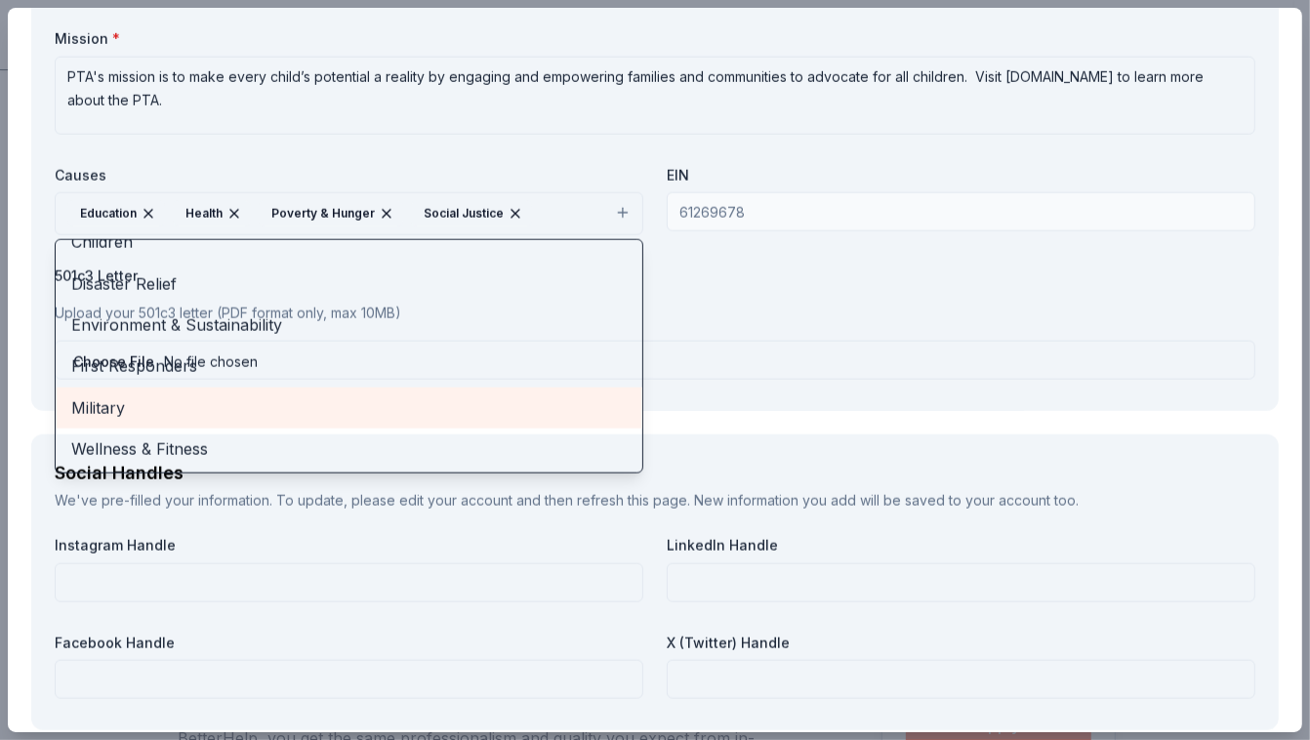
scroll to position [1915, 0]
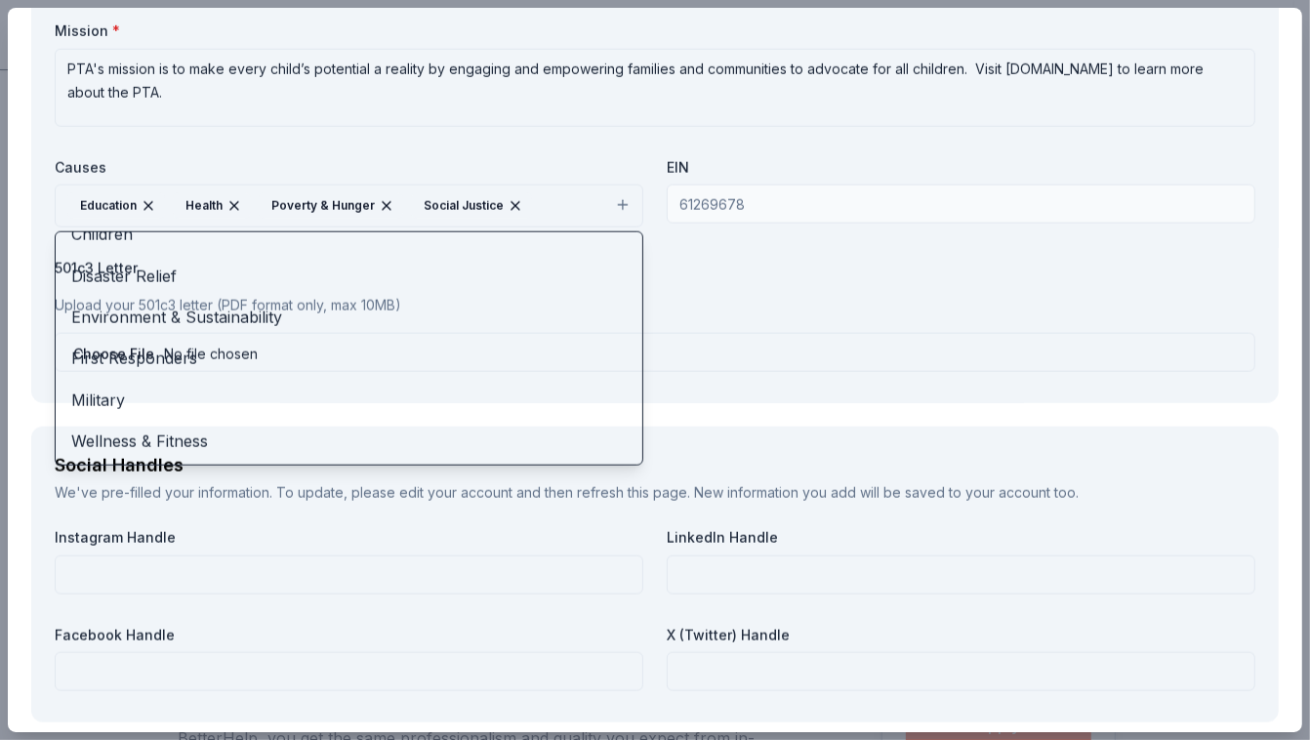
click at [758, 335] on div "Organization Name * Pta New York Congress Organization Website www.albanyptalin…" at bounding box center [655, 152] width 1201 height 455
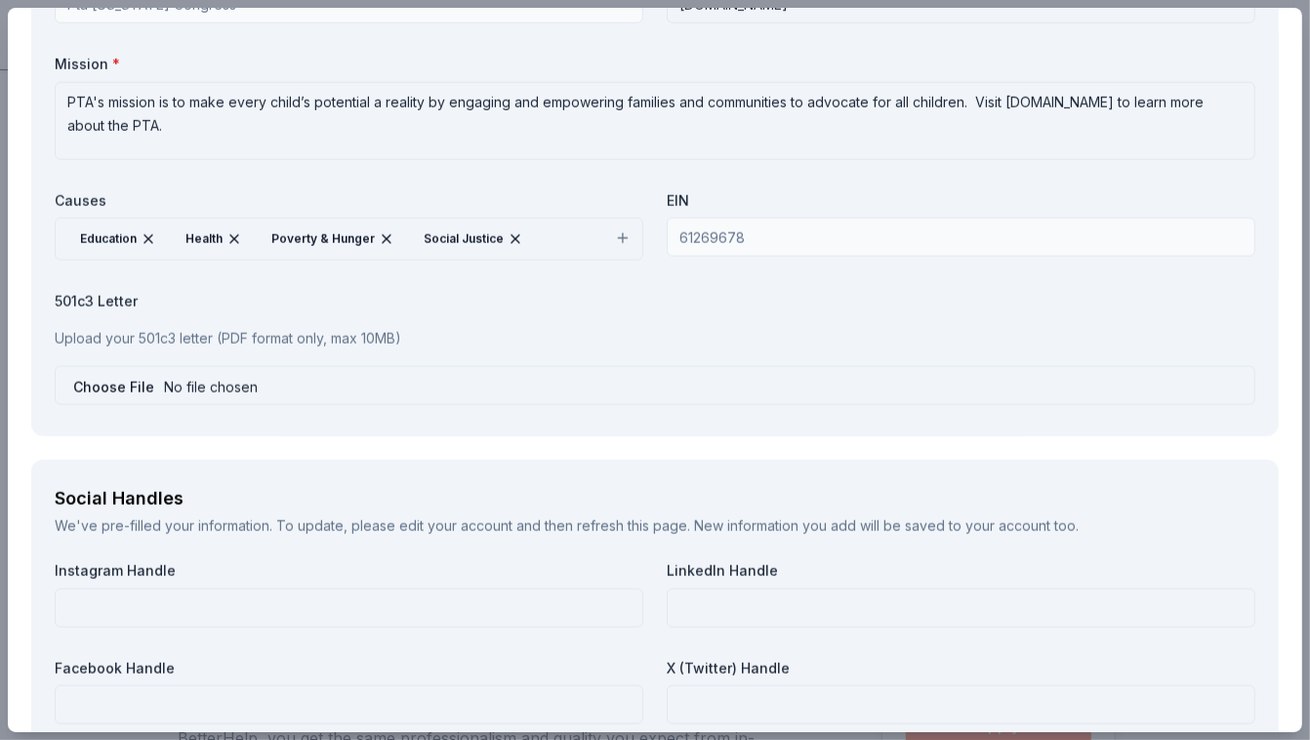
scroll to position [1870, 0]
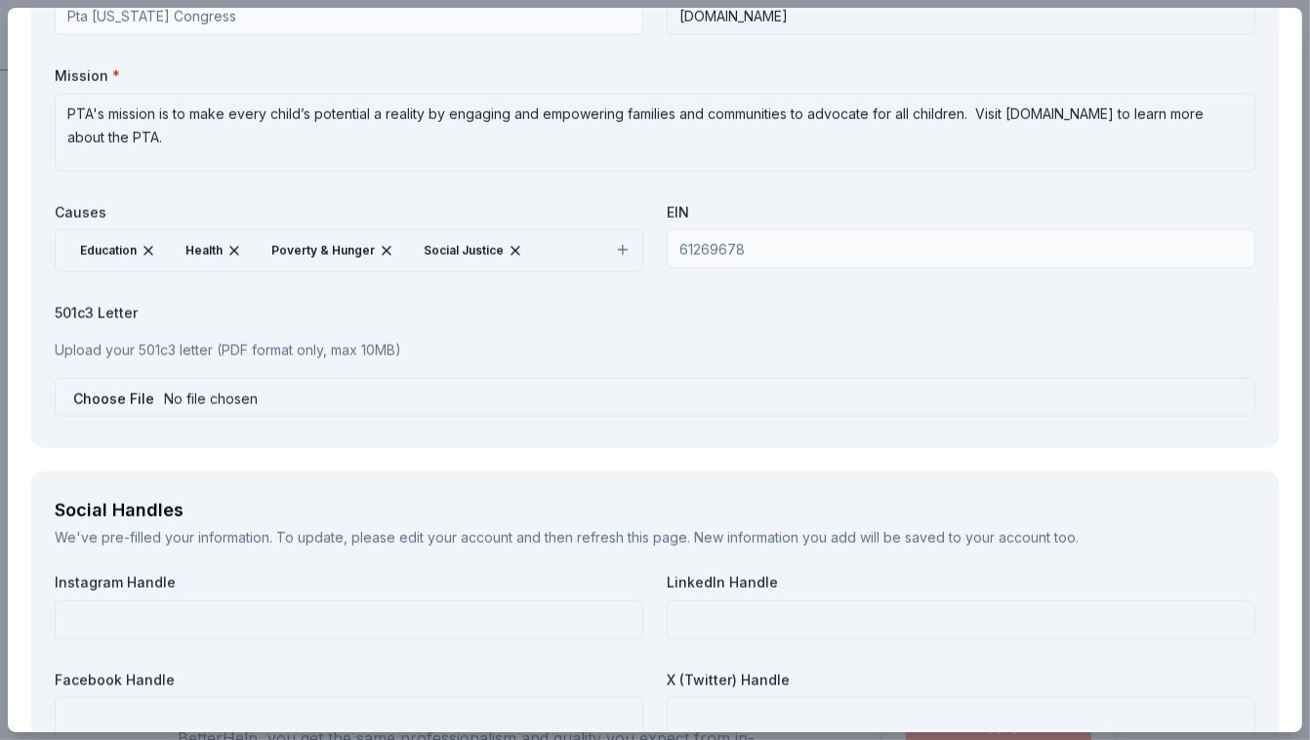
click at [397, 339] on p "Upload your 501c3 letter (PDF format only, max 10MB)" at bounding box center [655, 350] width 1201 height 23
click at [162, 345] on p "Upload your 501c3 letter (PDF format only, max 10MB)" at bounding box center [655, 350] width 1201 height 23
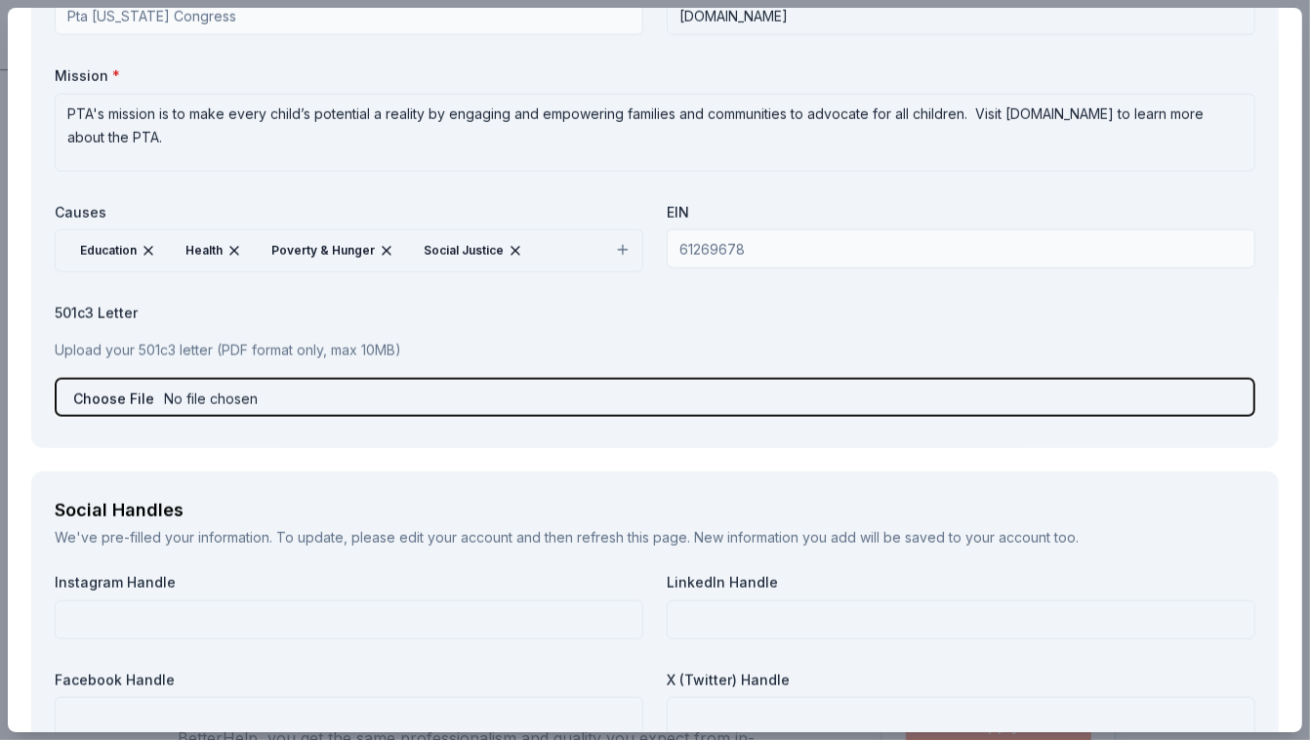
click at [162, 387] on input "file" at bounding box center [655, 397] width 1201 height 39
type input "C:\fakepath\Tax Letter (3).pdf"
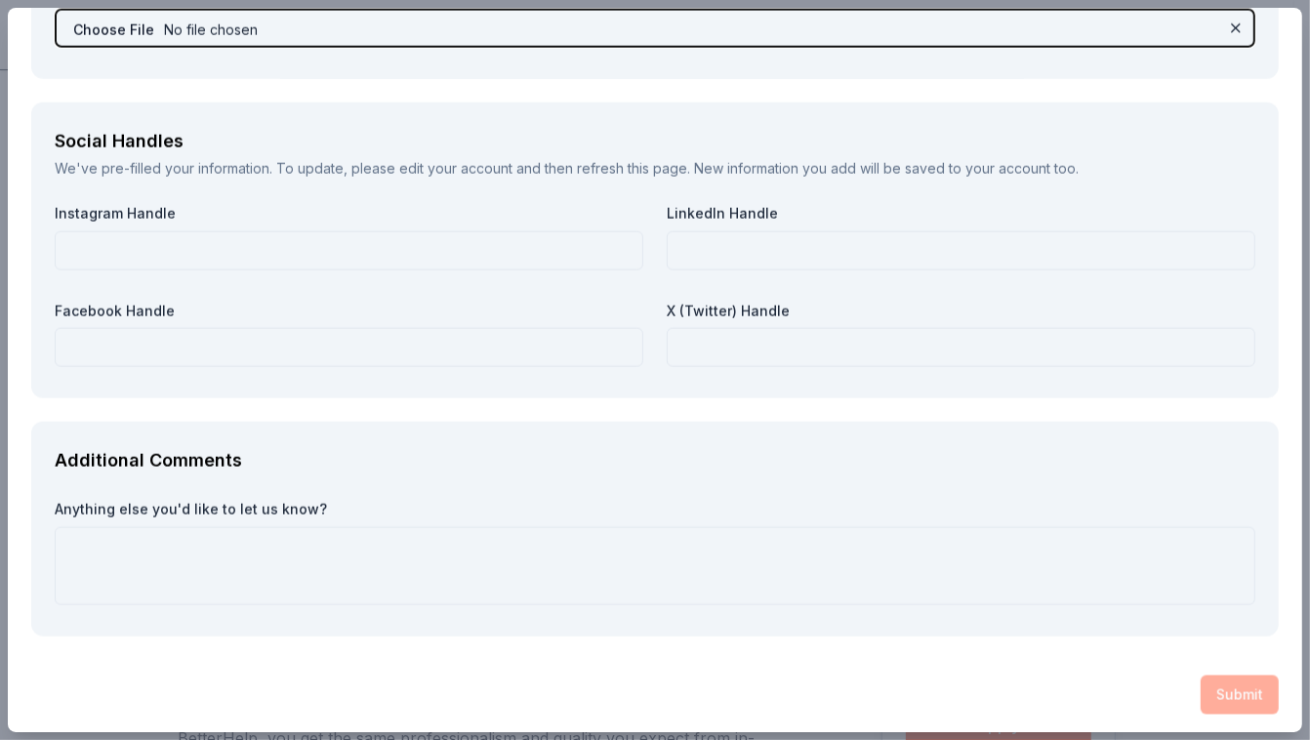
scroll to position [2240, 0]
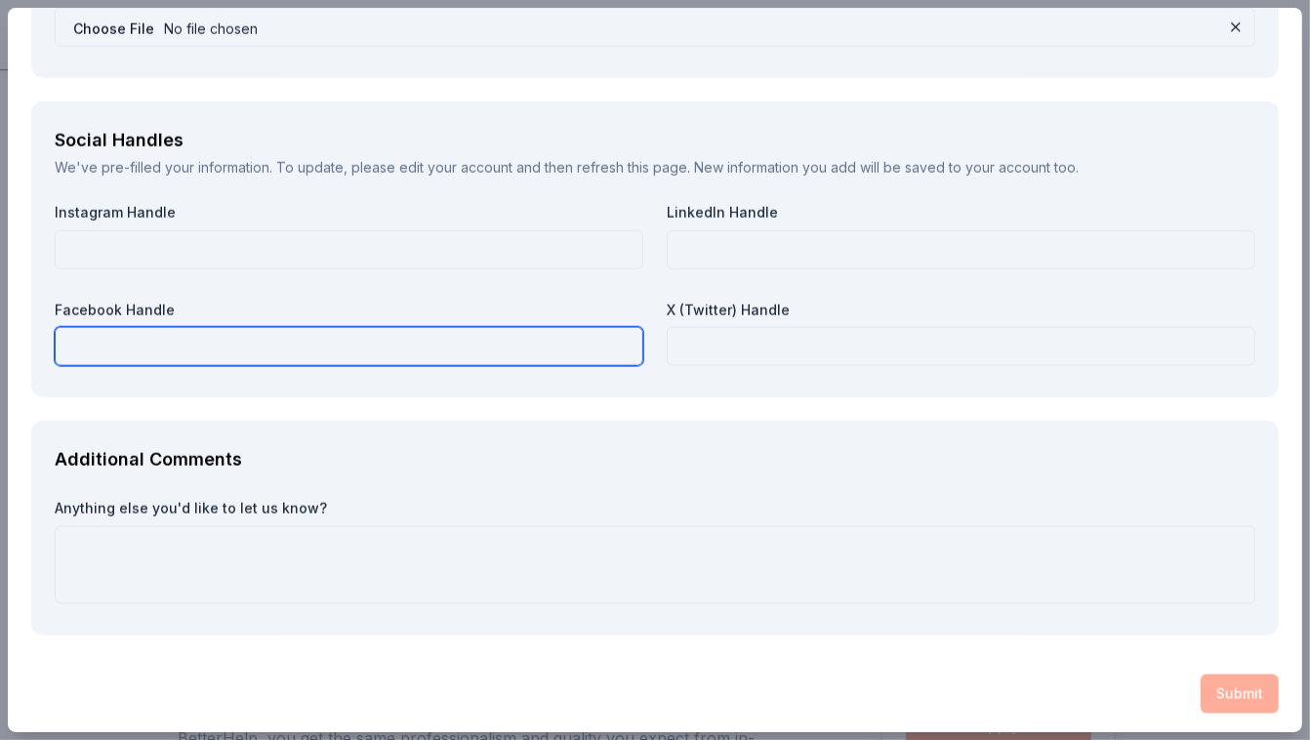
click at [343, 346] on input "text" at bounding box center [349, 346] width 589 height 39
type input "Albany Avenue PTA Lindenhurst"
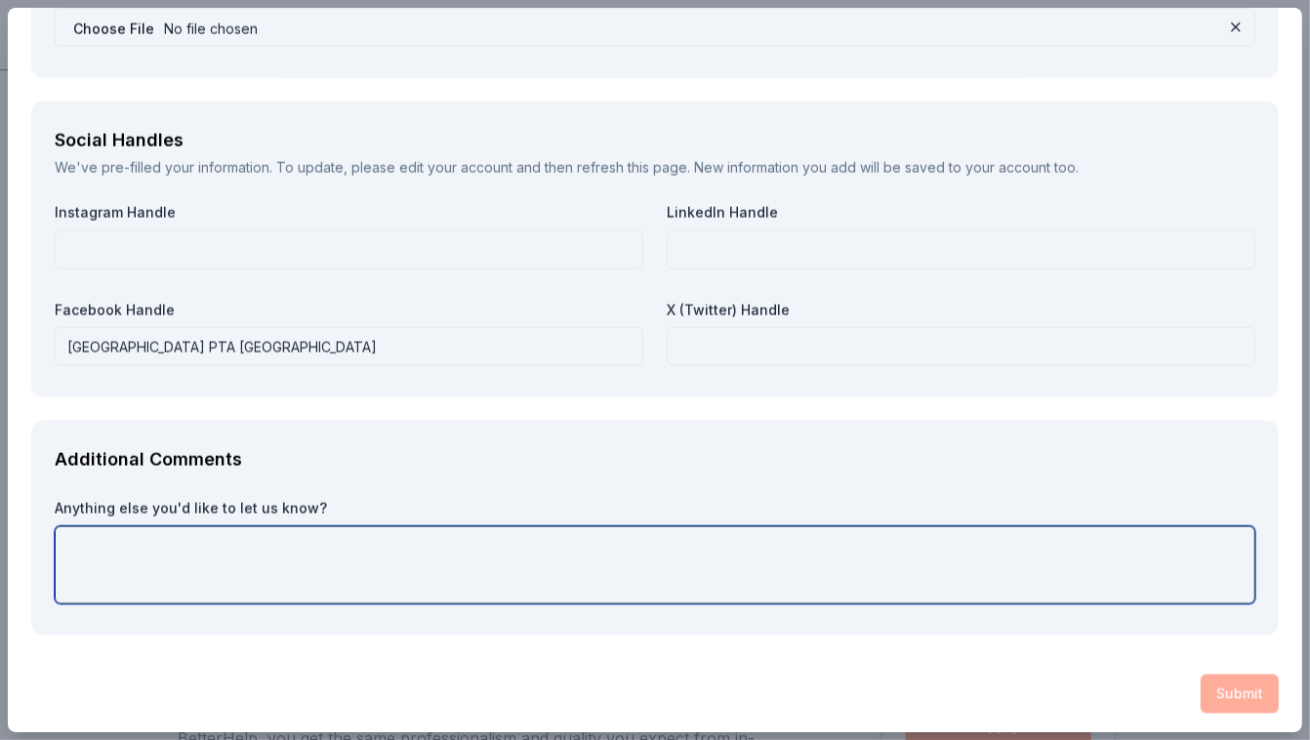
click at [460, 545] on textarea at bounding box center [655, 565] width 1201 height 78
type textarea "Thank you for your consideration!"
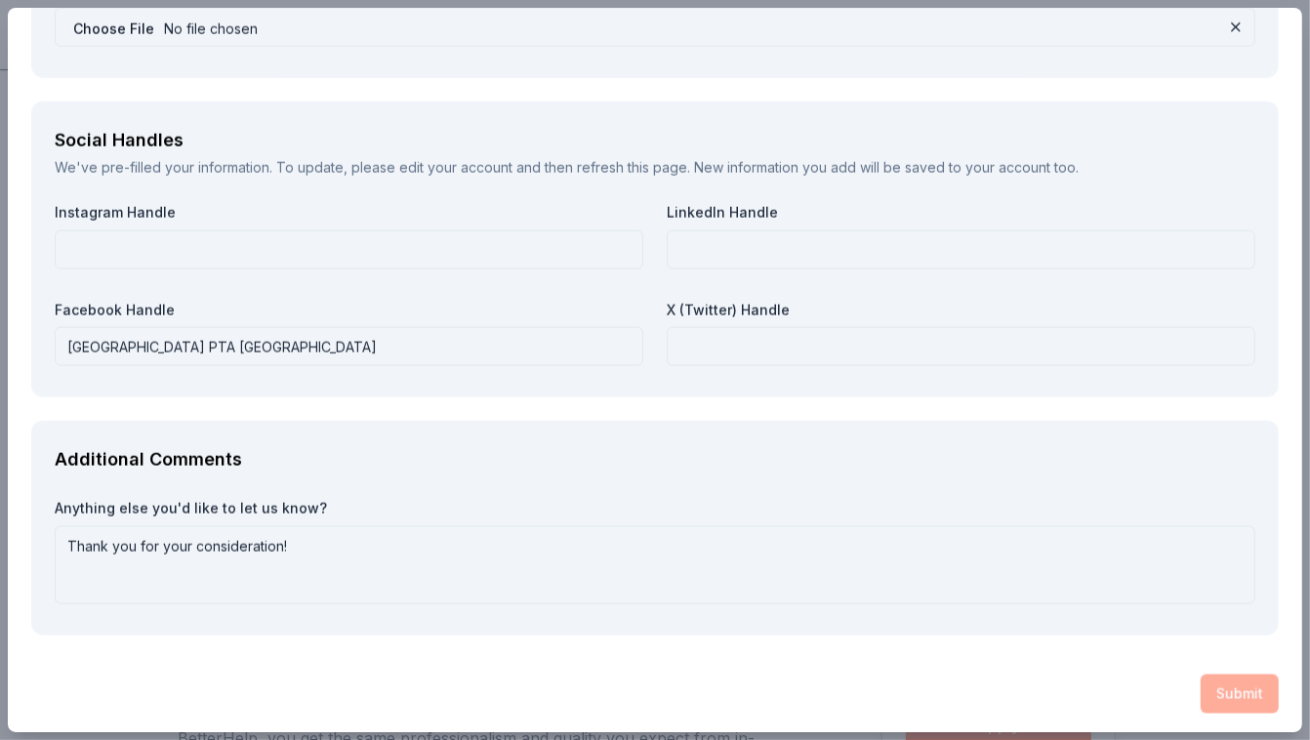
click at [1213, 689] on div "Submit" at bounding box center [654, 694] width 1247 height 39
click at [1204, 686] on div "Submit" at bounding box center [654, 694] width 1247 height 39
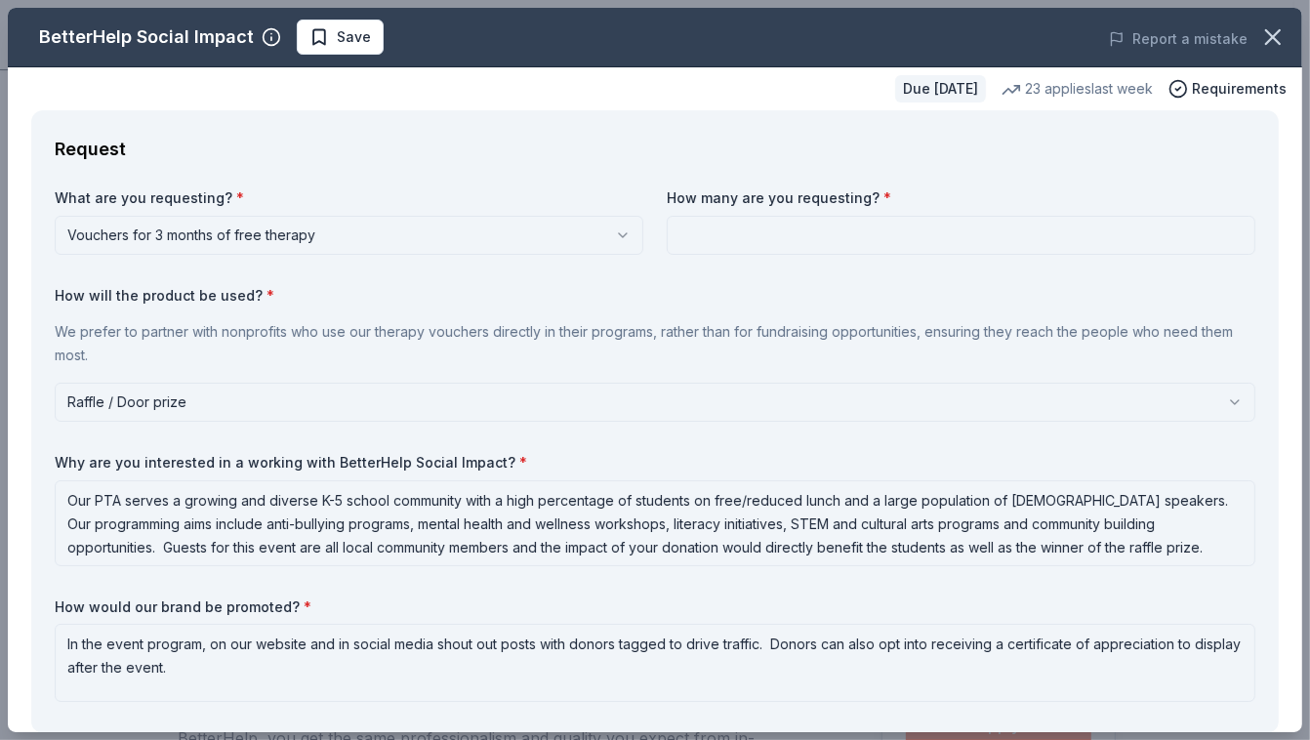
scroll to position [0, 0]
click at [850, 197] on label "How many are you requesting? *" at bounding box center [961, 198] width 589 height 20
click at [827, 227] on input at bounding box center [961, 235] width 589 height 39
type input "1"
click at [1098, 266] on div "What are you requesting? * Vouchers for 3 months of free therapy Vouchers for 3…" at bounding box center [655, 448] width 1201 height 521
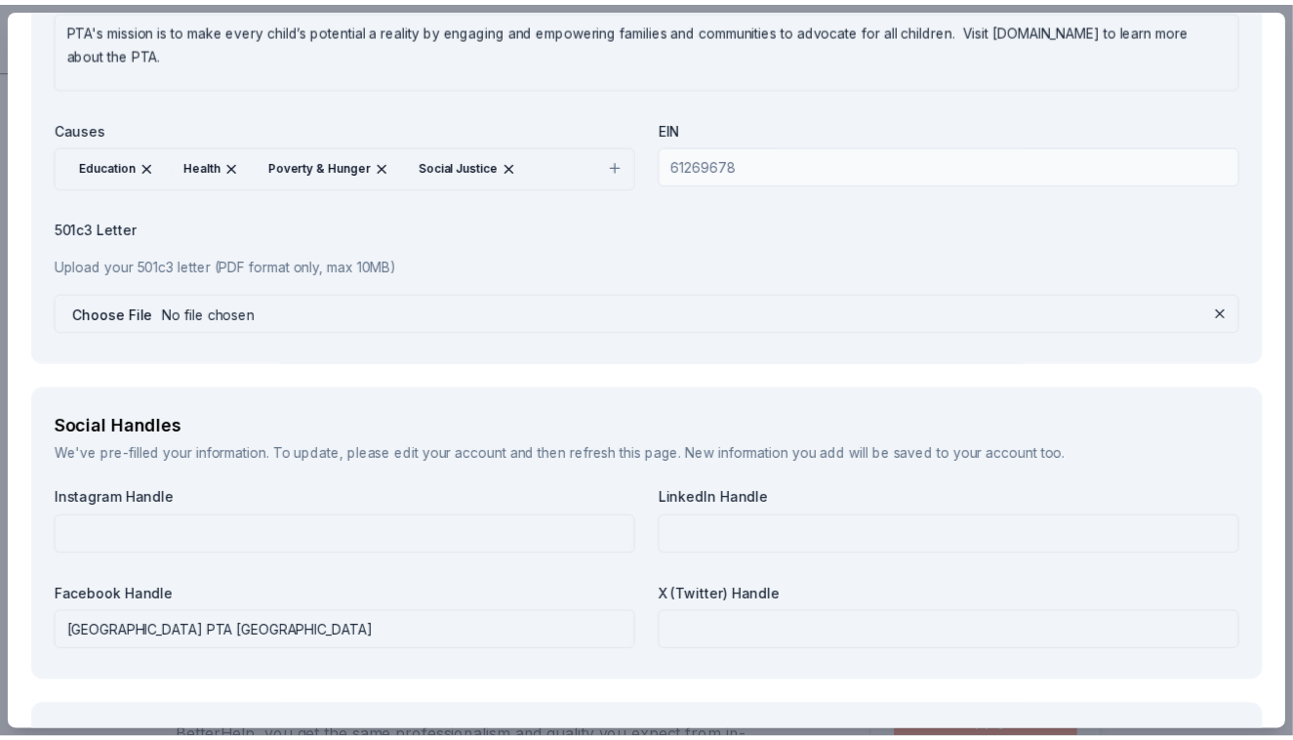
scroll to position [2240, 0]
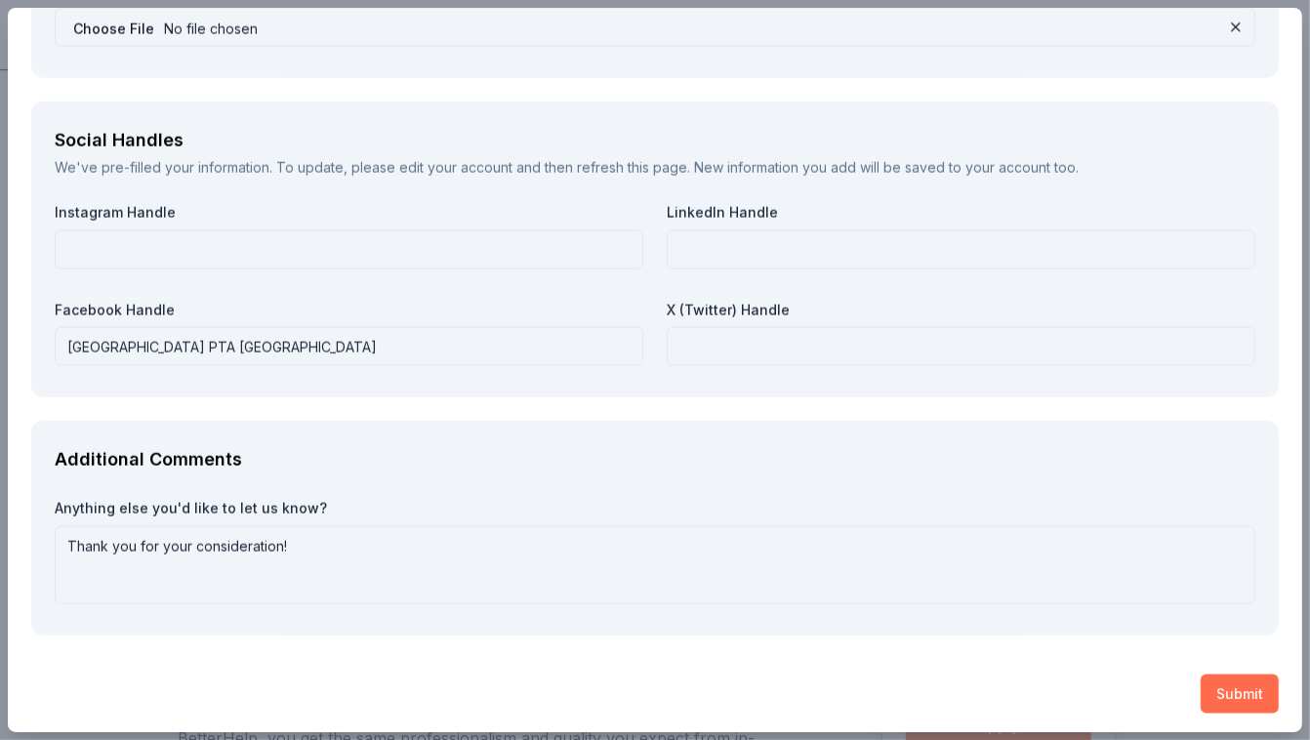
click at [1217, 688] on button "Submit" at bounding box center [1240, 694] width 78 height 39
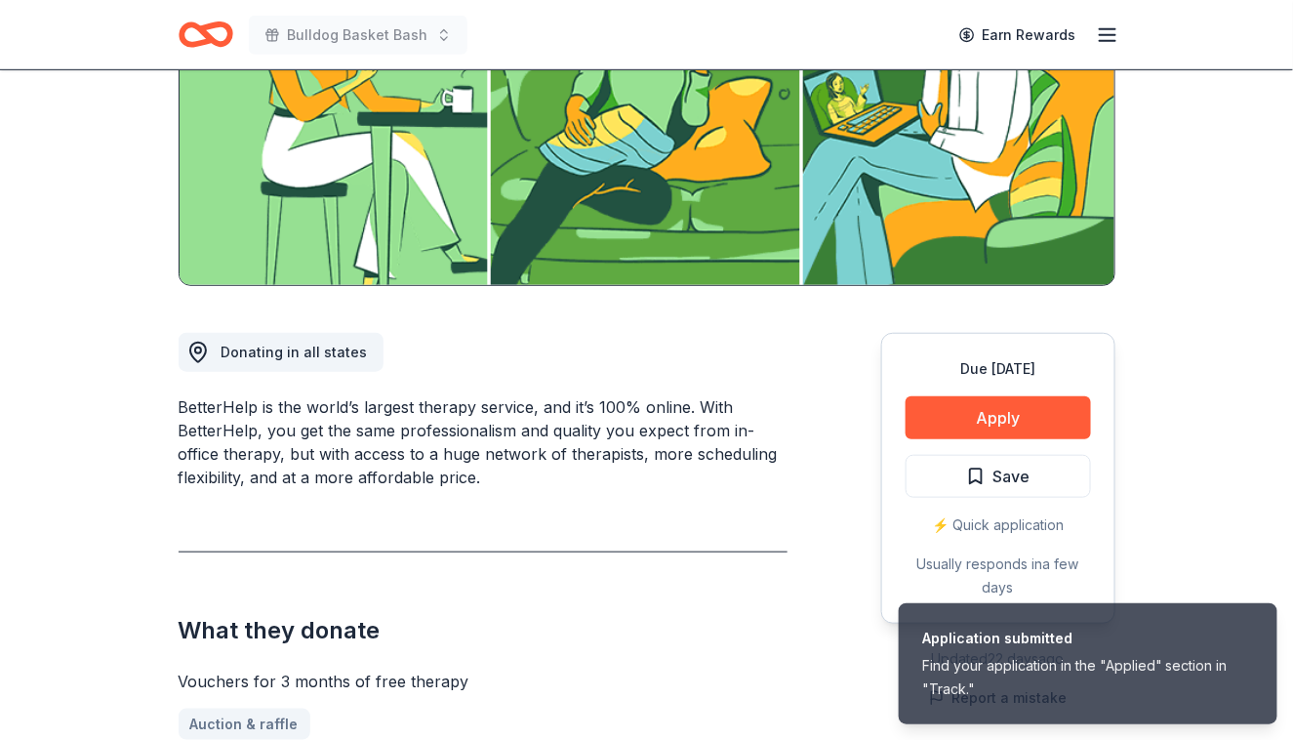
scroll to position [322, 0]
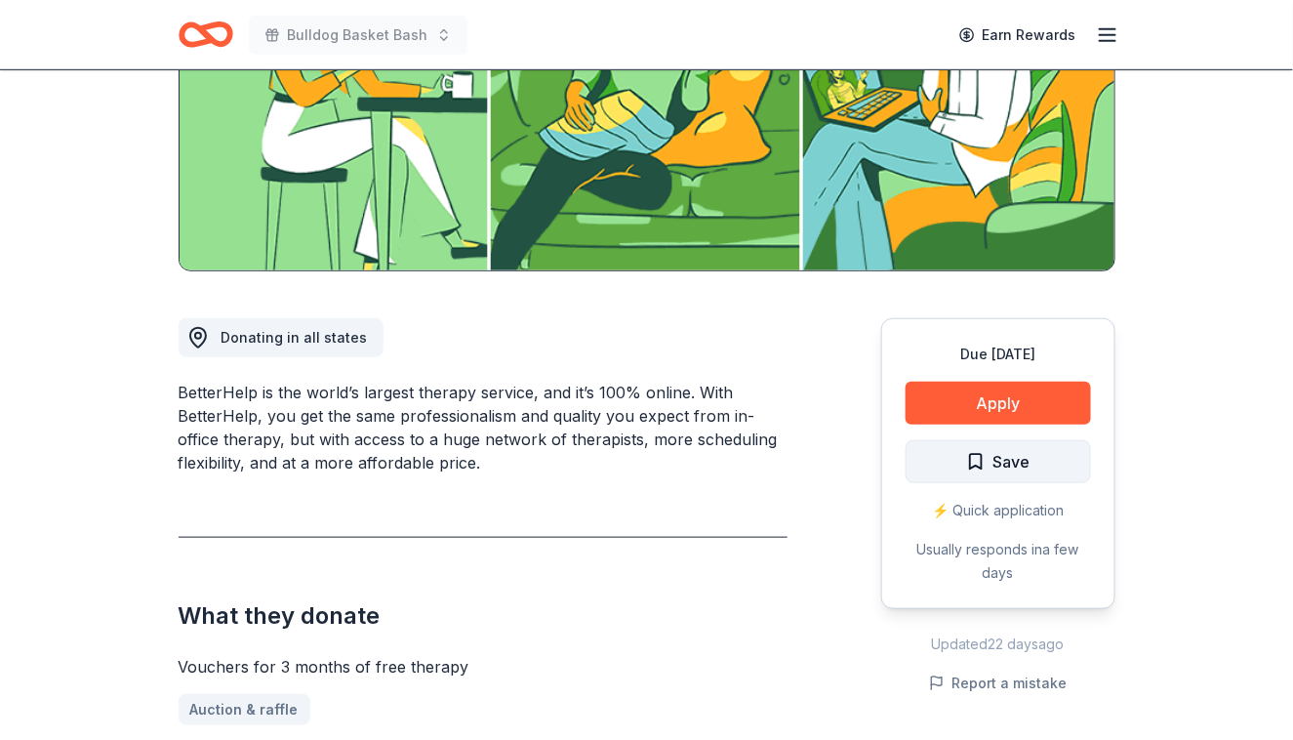
click at [1021, 464] on span "Save" at bounding box center [1012, 461] width 37 height 25
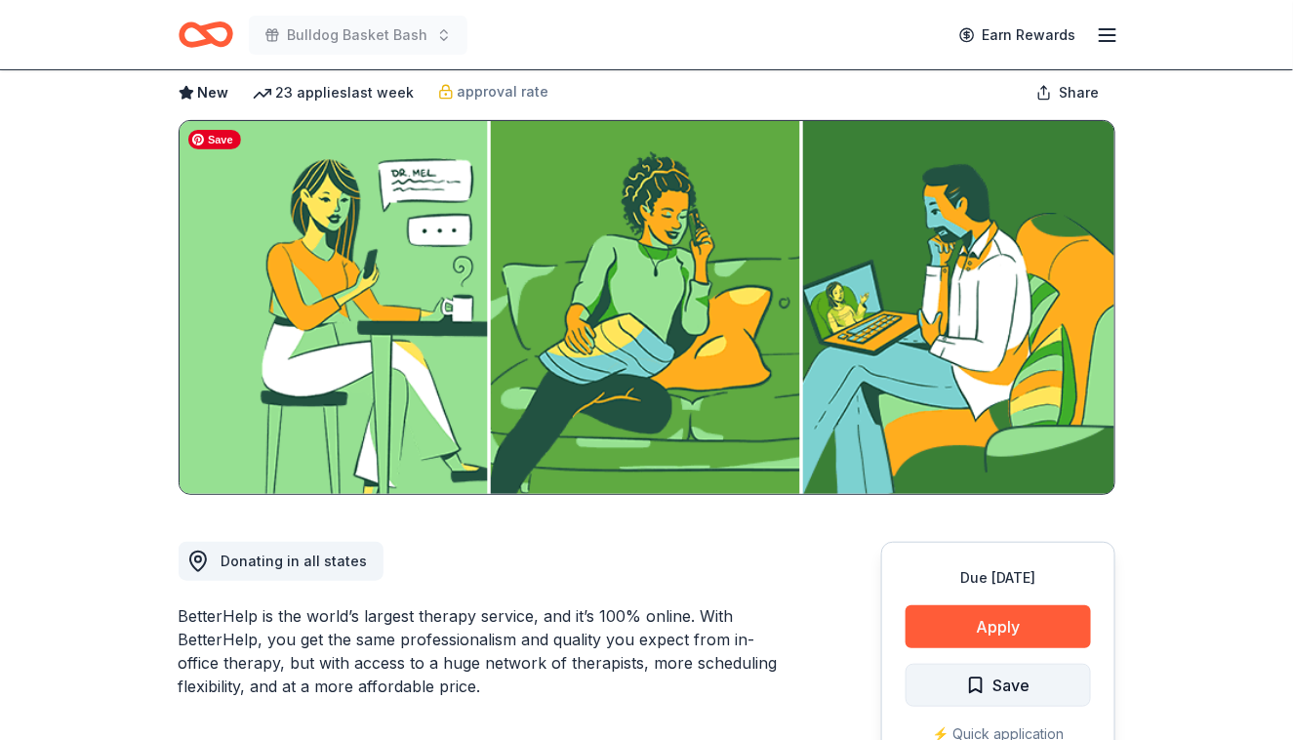
scroll to position [0, 0]
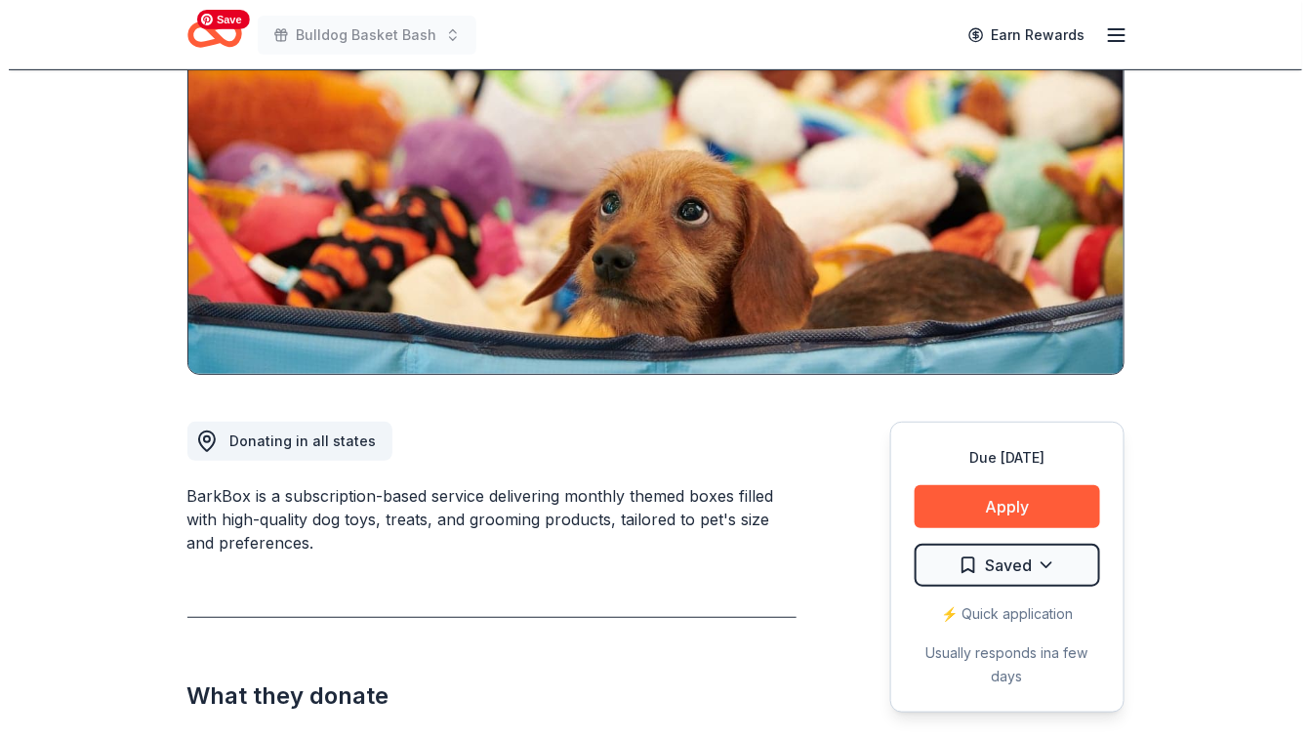
scroll to position [319, 0]
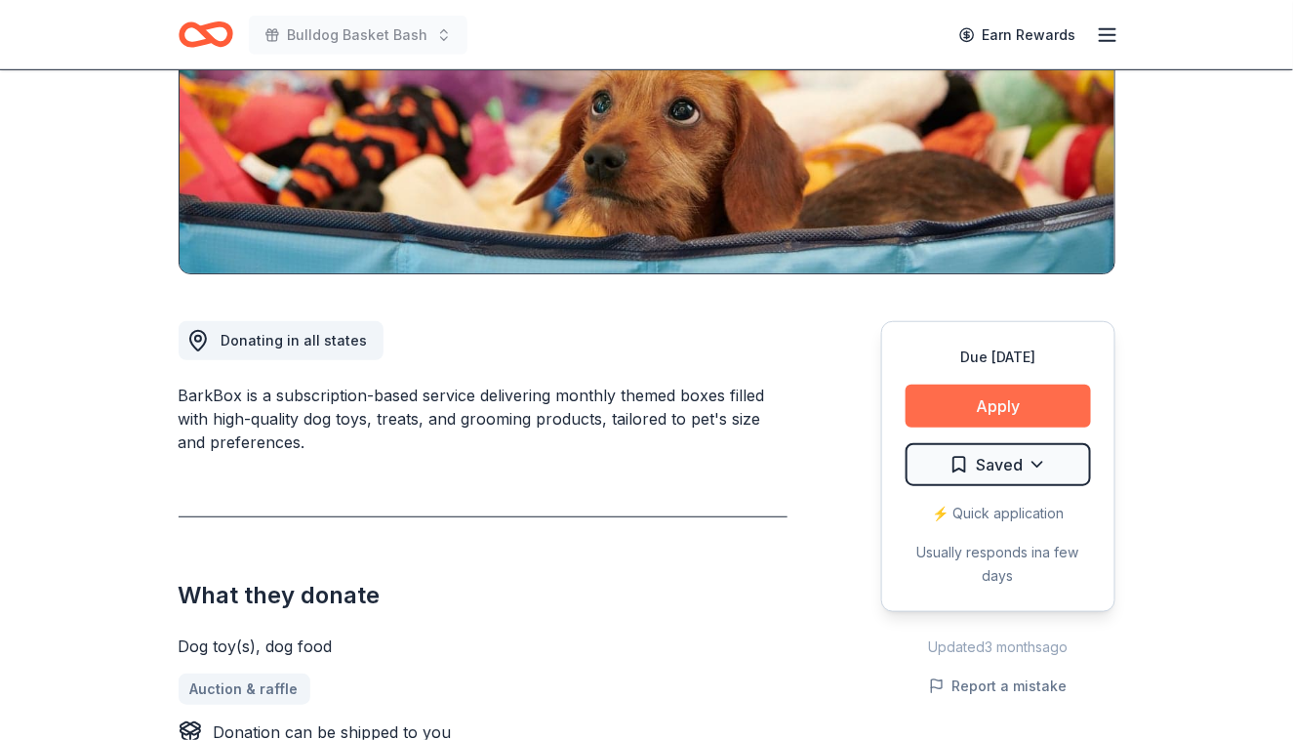
click at [1062, 399] on button "Apply" at bounding box center [998, 406] width 185 height 43
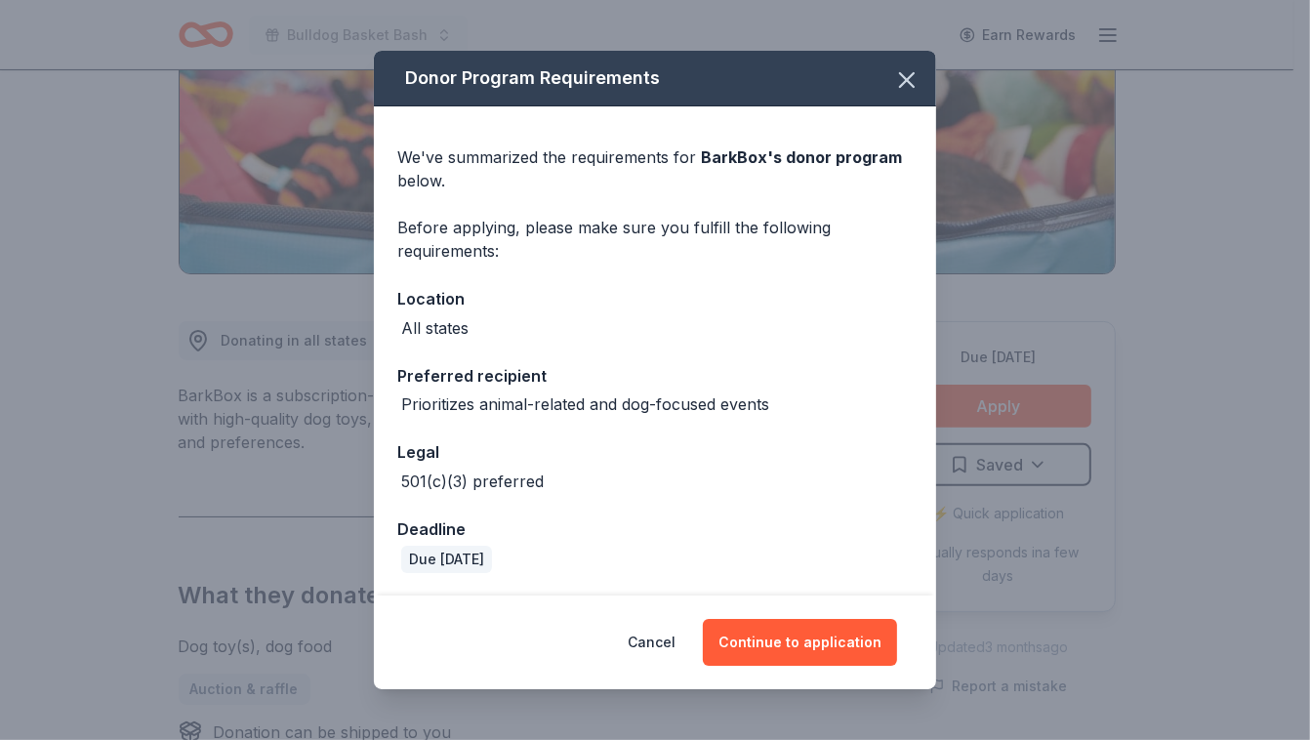
scroll to position [0, 0]
click at [783, 648] on button "Continue to application" at bounding box center [800, 642] width 194 height 47
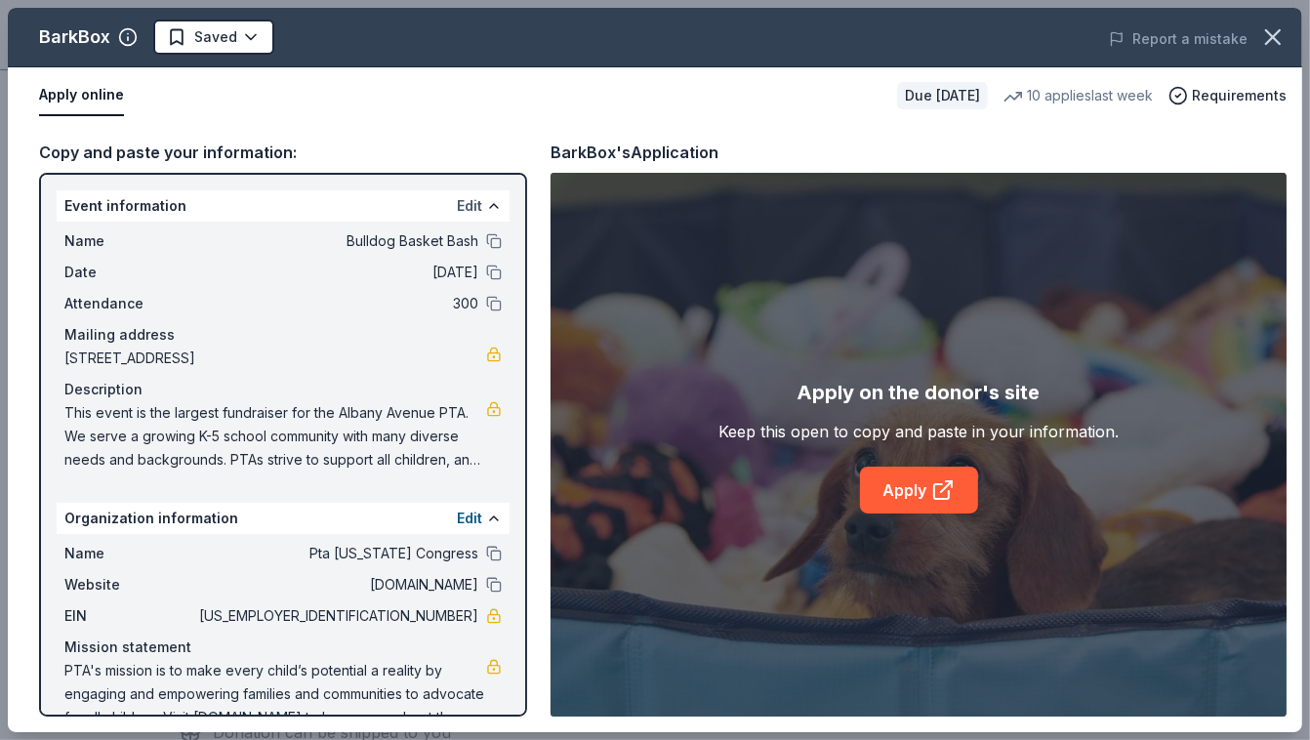
click at [457, 207] on button "Edit" at bounding box center [469, 205] width 25 height 23
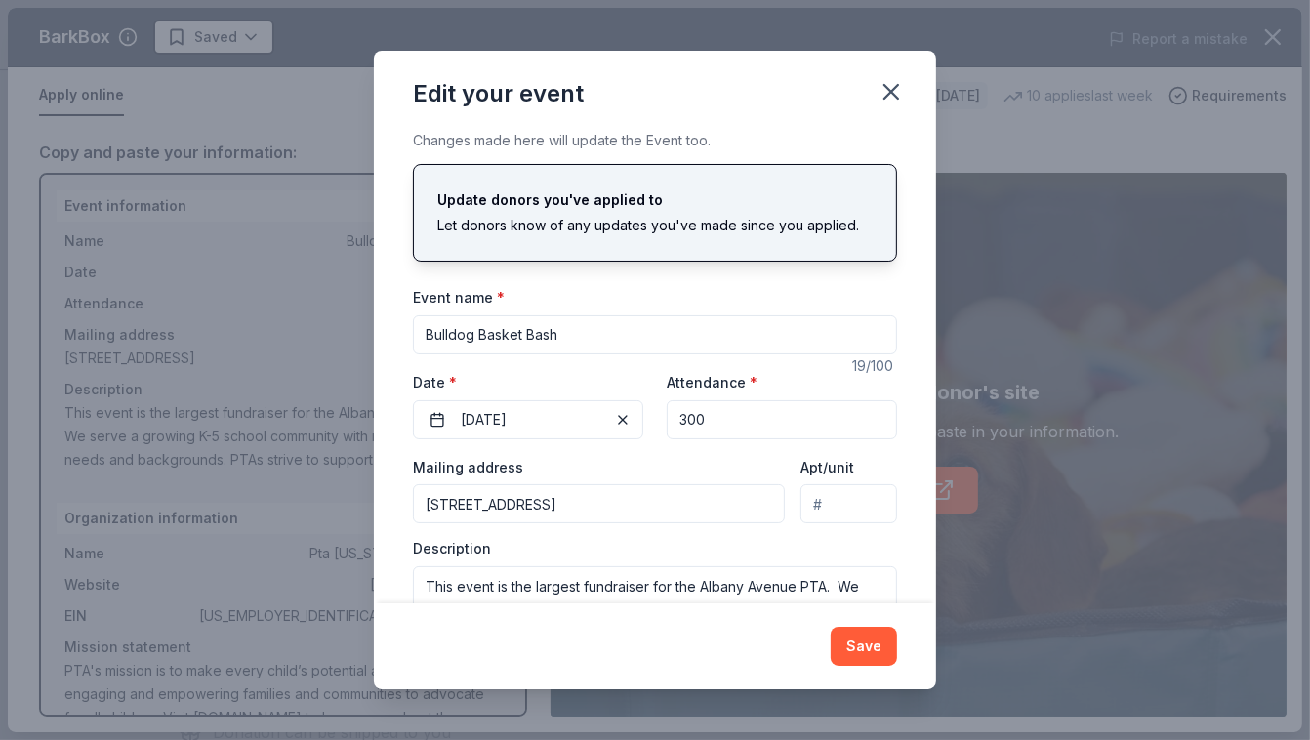
click at [528, 231] on div "Let donors know of any updates you've made since you applied." at bounding box center [654, 225] width 435 height 23
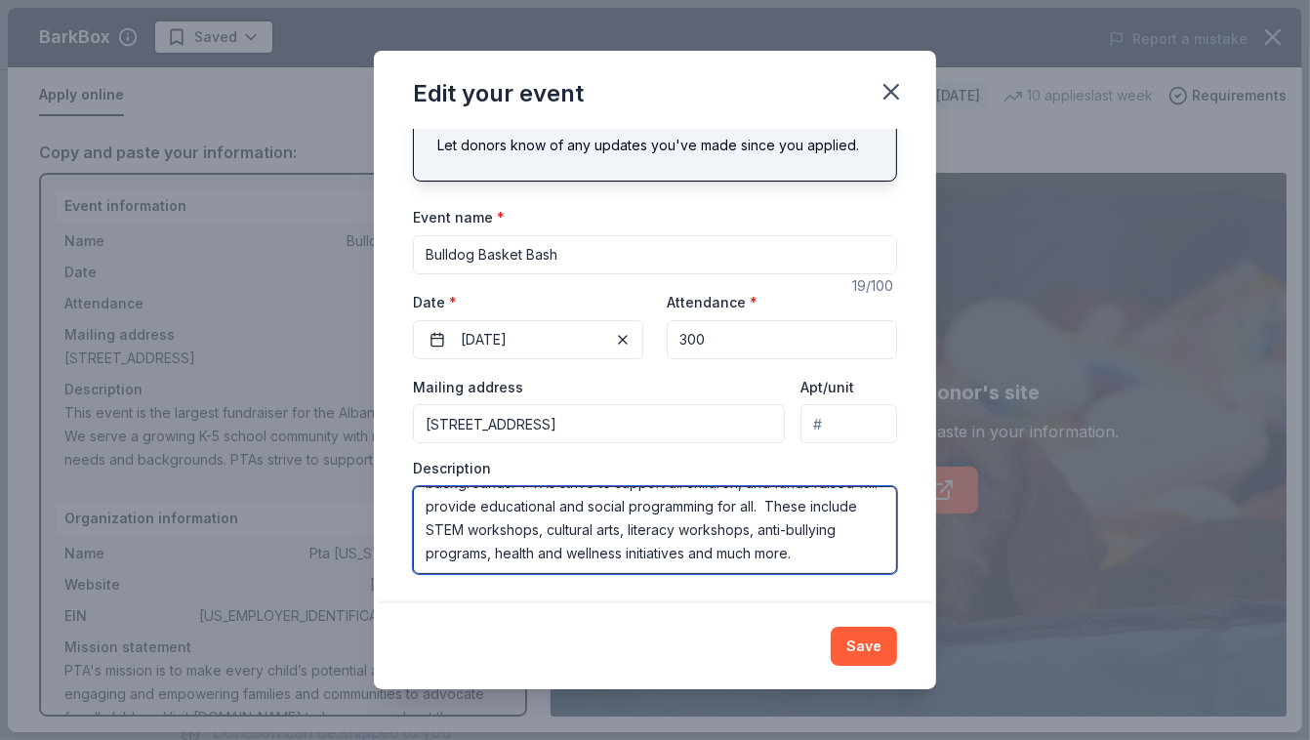
scroll to position [94, 0]
drag, startPoint x: 425, startPoint y: 507, endPoint x: 624, endPoint y: 556, distance: 205.3
click at [624, 556] on textarea "This event is the largest fundraiser for the Albany Avenue PTA. We serve a grow…" at bounding box center [655, 530] width 484 height 88
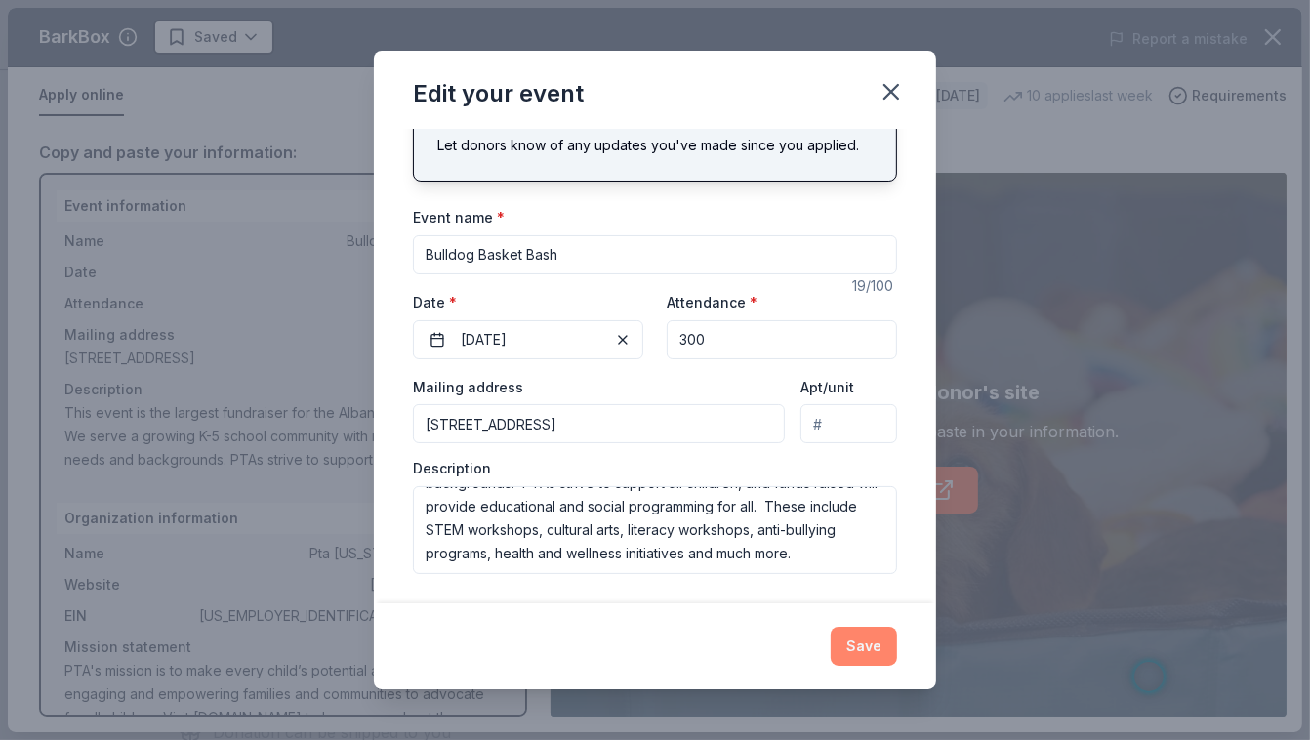
click at [864, 639] on button "Save" at bounding box center [864, 646] width 66 height 39
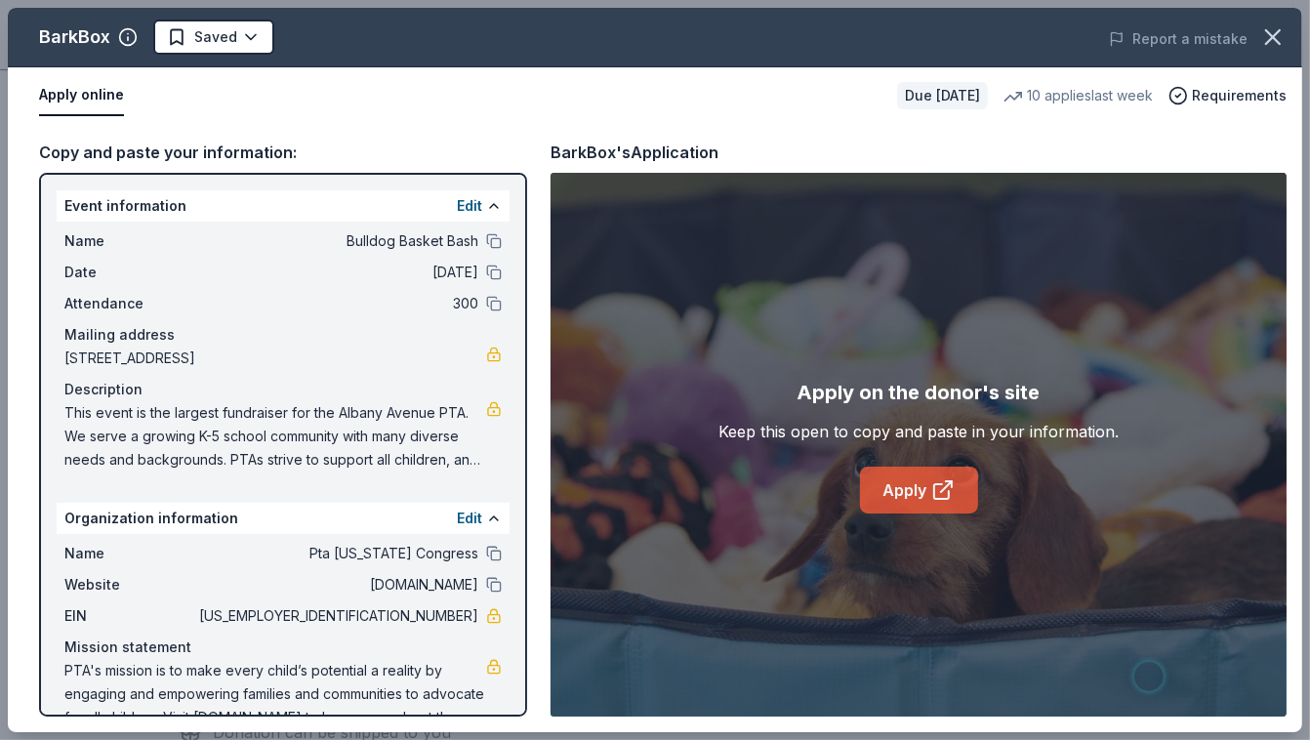
click at [900, 487] on link "Apply" at bounding box center [919, 490] width 118 height 47
